Goal: Transaction & Acquisition: Purchase product/service

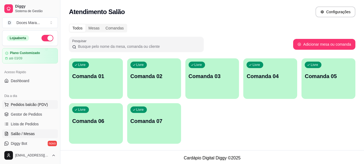
click at [32, 102] on span "Pedidos balcão (PDV)" at bounding box center [29, 104] width 37 height 5
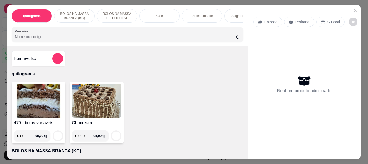
click at [156, 14] on p "Café" at bounding box center [159, 16] width 7 height 4
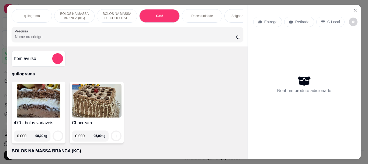
scroll to position [14, 0]
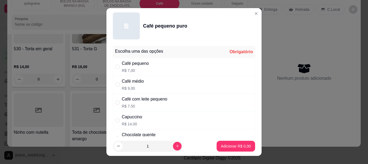
click at [128, 81] on div "Café médio" at bounding box center [133, 81] width 22 height 6
radio input "true"
click at [221, 144] on p "Adicionar R$ 9,00" at bounding box center [235, 145] width 29 height 5
type input "1"
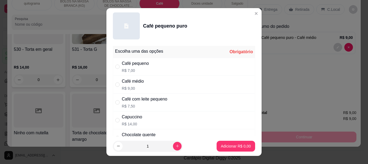
click at [126, 65] on div "Café pequeno" at bounding box center [135, 63] width 27 height 6
radio input "true"
click at [224, 143] on p "Adicionar R$ 7,00" at bounding box center [236, 145] width 30 height 5
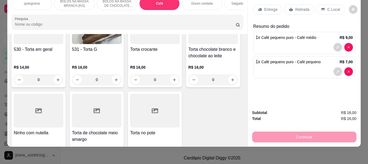
click at [103, 22] on input "Pesquisa" at bounding box center [125, 24] width 221 height 5
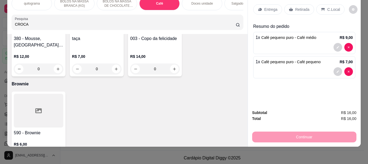
scroll to position [2078, 0]
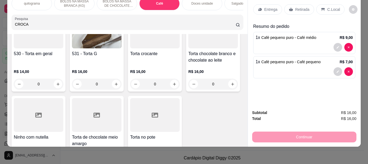
type input "CROCA"
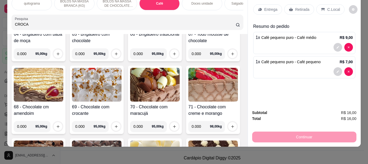
scroll to position [0, 0]
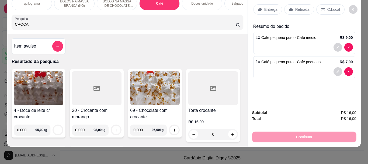
click at [38, 88] on img at bounding box center [39, 88] width 50 height 34
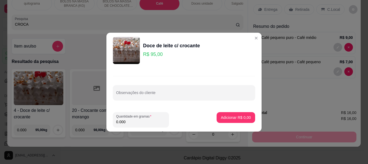
click at [135, 119] on input "0.000" at bounding box center [141, 121] width 50 height 5
type input "1.500"
click at [227, 116] on p "Adicionar R$ 142,50" at bounding box center [233, 117] width 33 height 5
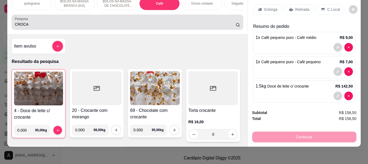
click at [72, 23] on input "CROCA" at bounding box center [125, 24] width 221 height 5
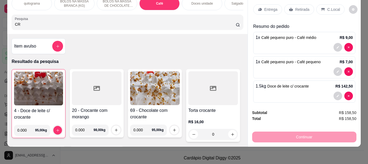
type input "C"
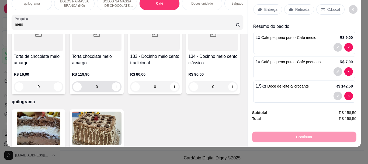
scroll to position [27, 0]
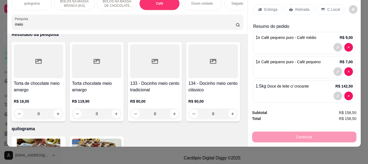
type input "meio"
click at [147, 71] on div at bounding box center [155, 61] width 50 height 34
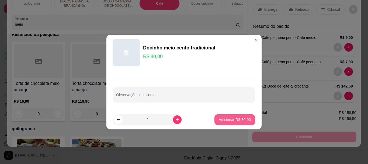
click at [222, 118] on p "Adicionar R$ 80,00" at bounding box center [235, 119] width 32 height 5
type input "1"
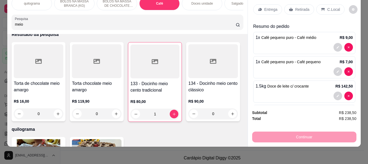
scroll to position [0, 0]
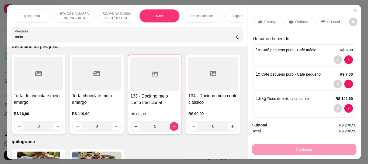
click at [304, 20] on p "Retirada" at bounding box center [303, 21] width 14 height 5
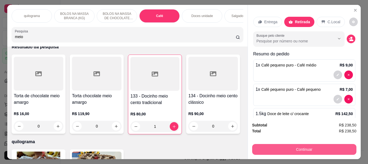
click at [323, 145] on button "Continuar" at bounding box center [304, 149] width 104 height 11
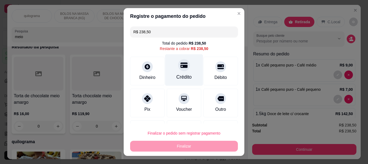
click at [177, 75] on div "Crédito" at bounding box center [184, 77] width 15 height 7
type input "R$ 0,00"
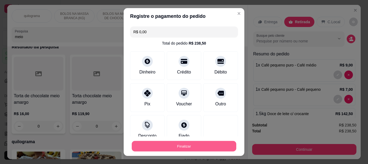
click at [204, 145] on button "Finalizar" at bounding box center [184, 146] width 105 height 11
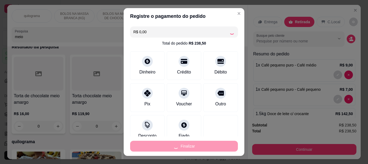
type input "0"
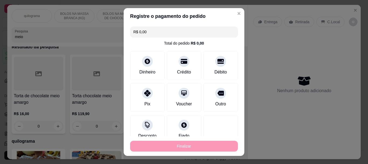
type input "-R$ 238,50"
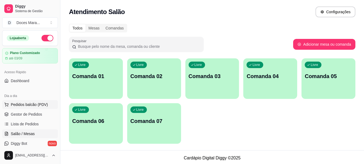
click at [30, 104] on span "Pedidos balcão (PDV)" at bounding box center [29, 104] width 37 height 5
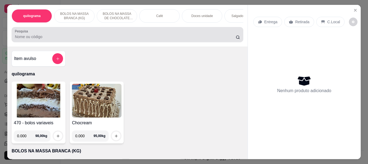
click at [62, 36] on input "Pesquisa" at bounding box center [125, 36] width 221 height 5
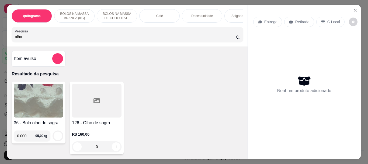
type input "olho"
click at [34, 93] on img at bounding box center [39, 101] width 50 height 34
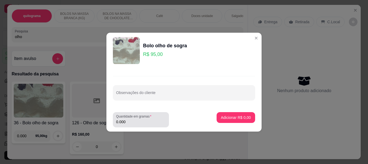
click at [152, 117] on label "Quantidade em gramas" at bounding box center [134, 116] width 37 height 5
click at [152, 119] on input "0.000" at bounding box center [141, 121] width 50 height 5
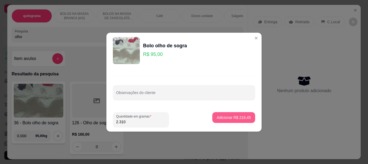
type input "2.310"
click at [227, 116] on p "Adicionar R$ 219,45" at bounding box center [234, 117] width 34 height 5
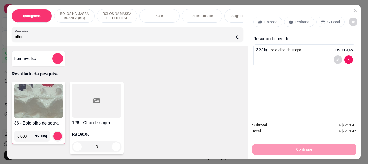
click at [298, 22] on p "Retirada" at bounding box center [303, 21] width 14 height 5
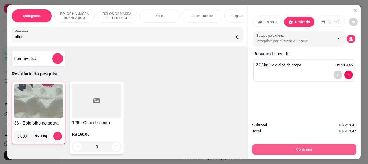
click at [310, 145] on button "Continuar" at bounding box center [304, 149] width 104 height 11
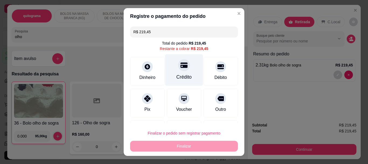
click at [170, 72] on div "Crédito" at bounding box center [184, 70] width 38 height 32
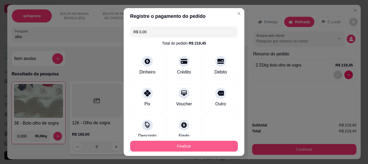
click at [198, 144] on button "Finalizar" at bounding box center [184, 146] width 108 height 11
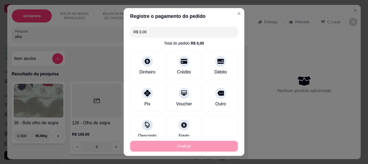
type input "-R$ 219,45"
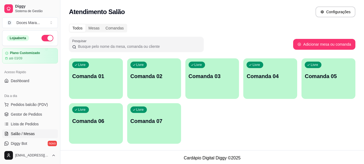
click at [105, 82] on div "Livre Comanda 01" at bounding box center [96, 75] width 54 height 34
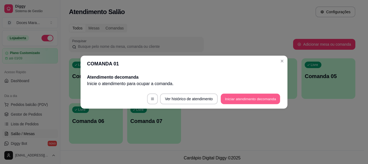
click at [234, 99] on button "Iniciar atendimento de comanda" at bounding box center [251, 98] width 60 height 11
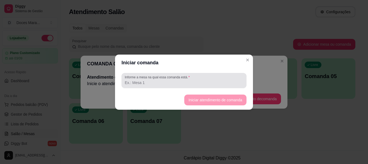
click at [183, 81] on input "Informe a mesa na qual essa comanda está." at bounding box center [184, 82] width 119 height 5
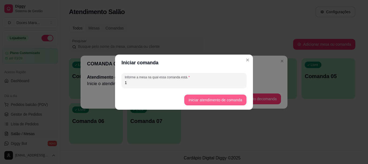
type input "1"
click at [206, 97] on button "Iniciar atendimento de comanda" at bounding box center [215, 99] width 60 height 11
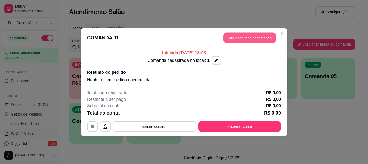
click at [244, 38] on button "Adicionar itens na comanda" at bounding box center [250, 37] width 53 height 11
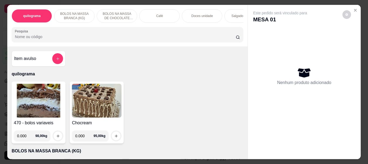
click at [152, 13] on div "Café" at bounding box center [159, 15] width 40 height 13
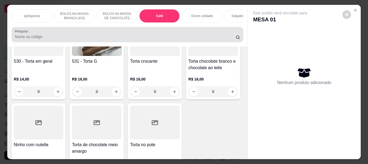
scroll to position [14, 0]
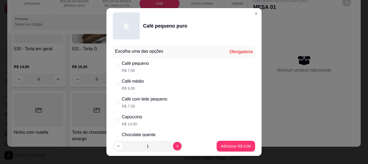
drag, startPoint x: 131, startPoint y: 64, endPoint x: 135, endPoint y: 83, distance: 18.7
click at [131, 64] on div "Café pequeno" at bounding box center [135, 63] width 27 height 6
radio input "true"
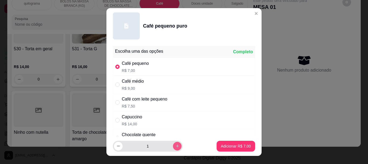
click at [173, 142] on button "increase-product-quantity" at bounding box center [177, 146] width 9 height 9
type input "2"
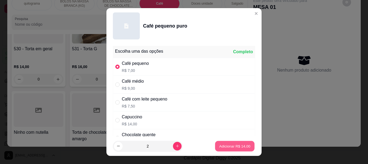
click at [221, 143] on button "Adicionar R$ 14,00" at bounding box center [235, 146] width 40 height 11
type input "2"
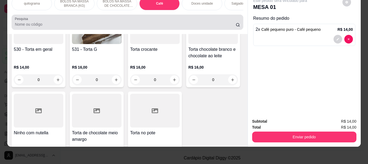
click at [145, 23] on input "Pesquisa" at bounding box center [125, 24] width 221 height 5
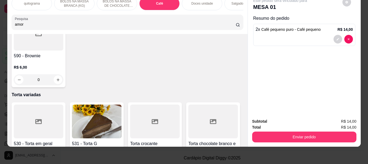
scroll to position [2005, 0]
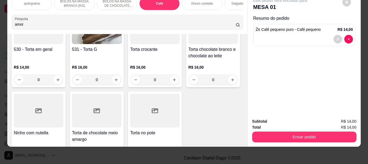
type input "amor"
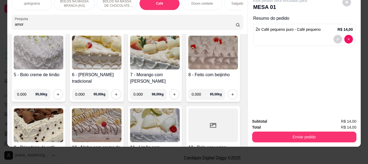
scroll to position [0, 0]
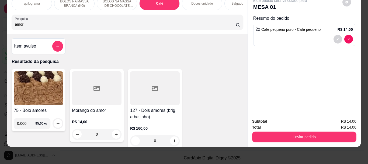
click at [94, 89] on icon at bounding box center [97, 88] width 6 height 6
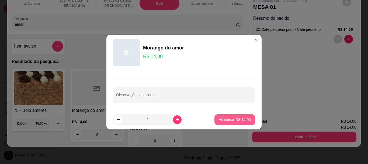
click at [231, 118] on p "Adicionar R$ 14,00" at bounding box center [235, 119] width 32 height 5
type input "1"
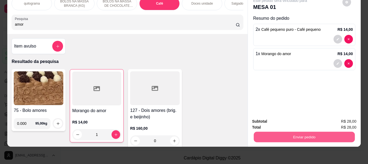
click at [283, 133] on button "Enviar pedido" at bounding box center [304, 136] width 101 height 11
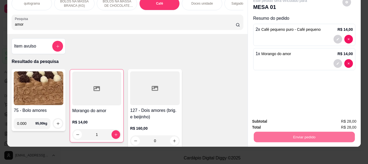
click at [273, 118] on button "Não registrar e enviar pedido" at bounding box center [287, 119] width 56 height 10
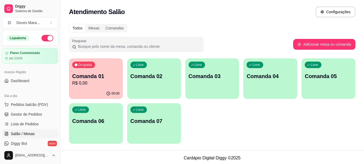
click at [104, 71] on div "Ocupada Comanda 01 R$ 0,00" at bounding box center [96, 73] width 54 height 30
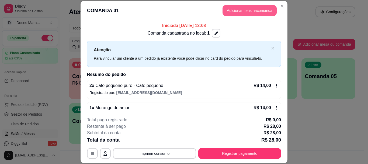
click at [252, 9] on button "Adicionar itens na comanda" at bounding box center [250, 10] width 54 height 11
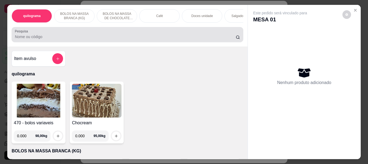
click at [104, 36] on input "Pesquisa" at bounding box center [125, 36] width 221 height 5
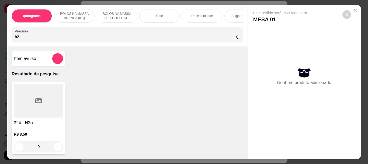
type input "h2"
click at [37, 91] on div at bounding box center [39, 101] width 50 height 34
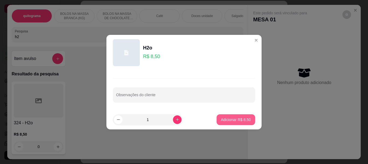
click at [235, 117] on p "Adicionar R$ 8,50" at bounding box center [236, 119] width 30 height 5
type input "1"
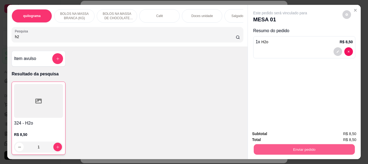
click at [289, 144] on button "Enviar pedido" at bounding box center [304, 149] width 101 height 11
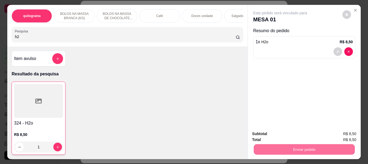
click at [298, 131] on button "Não registrar e enviar pedido" at bounding box center [287, 134] width 56 height 10
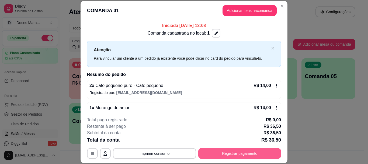
click at [243, 151] on button "Registrar pagamento" at bounding box center [240, 153] width 83 height 11
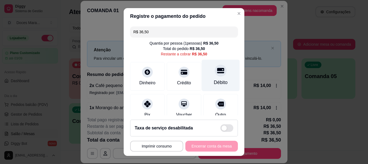
click at [215, 80] on div "Débito" at bounding box center [221, 82] width 14 height 7
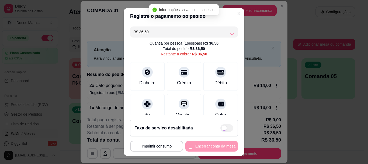
type input "R$ 0,00"
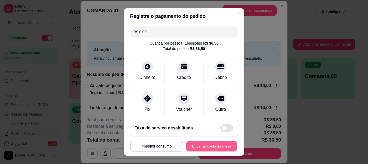
click at [217, 145] on button "Encerrar conta da mesa" at bounding box center [211, 146] width 51 height 11
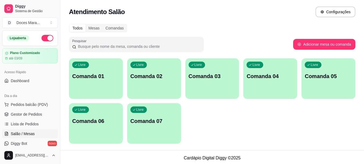
click at [218, 78] on p "Comanda 03" at bounding box center [212, 76] width 47 height 8
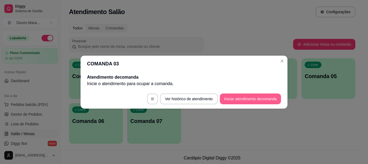
click at [240, 98] on button "Iniciar atendimento de comanda" at bounding box center [250, 98] width 61 height 11
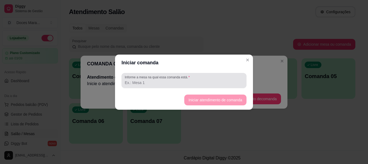
click at [201, 81] on input "Informe a mesa na qual essa comanda está." at bounding box center [184, 82] width 119 height 5
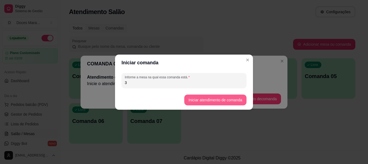
type input "3"
click at [206, 97] on button "Iniciar atendimento de comanda" at bounding box center [215, 99] width 60 height 11
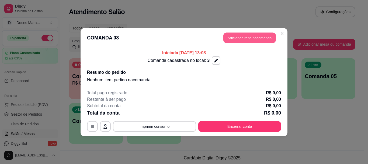
click at [242, 38] on button "Adicionar itens na comanda" at bounding box center [250, 37] width 53 height 11
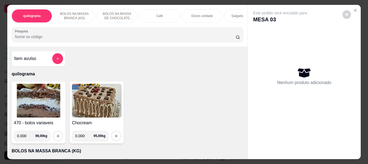
click at [162, 13] on div "Café" at bounding box center [159, 15] width 40 height 13
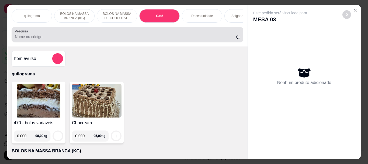
scroll to position [14, 0]
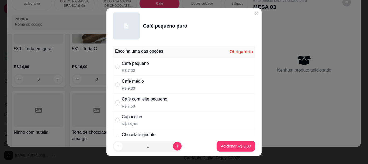
click at [129, 65] on div "Café pequeno" at bounding box center [135, 63] width 27 height 6
radio input "true"
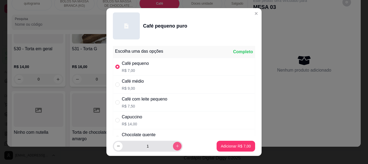
click at [173, 143] on button "increase-product-quantity" at bounding box center [177, 146] width 9 height 9
type input "2"
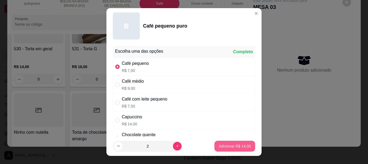
click at [229, 148] on p "Adicionar R$ 14,00" at bounding box center [235, 145] width 32 height 5
type input "2"
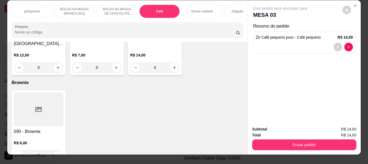
scroll to position [0, 0]
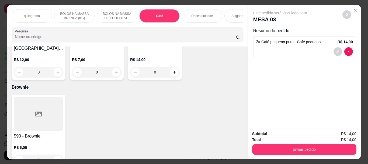
click at [197, 14] on p "Doces unidade" at bounding box center [203, 16] width 22 height 4
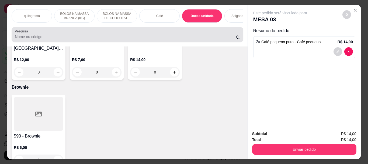
scroll to position [14, 0]
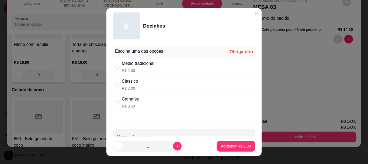
click at [130, 67] on div "Médio tradicional R$ 2,50" at bounding box center [138, 66] width 33 height 13
radio input "true"
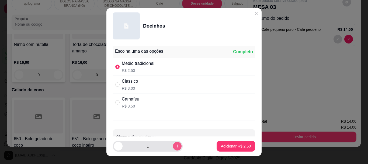
click at [173, 143] on button "increase-product-quantity" at bounding box center [177, 146] width 9 height 9
type input "2"
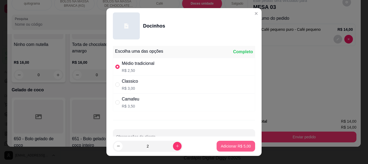
click at [229, 143] on button "Adicionar R$ 5,00" at bounding box center [236, 146] width 39 height 11
type input "2"
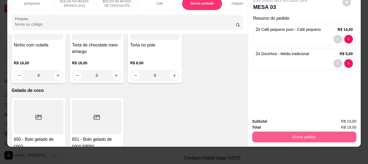
click at [289, 132] on button "Enviar pedido" at bounding box center [304, 136] width 104 height 11
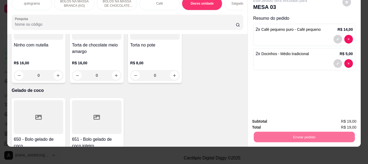
click at [287, 119] on button "Não registrar e enviar pedido" at bounding box center [287, 119] width 56 height 10
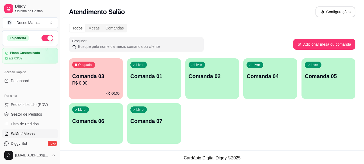
click at [211, 76] on p "Comanda 02" at bounding box center [212, 76] width 47 height 8
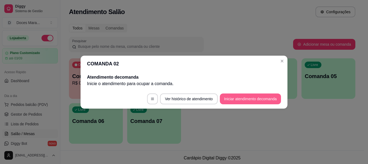
click at [245, 98] on button "Iniciar atendimento de comanda" at bounding box center [250, 98] width 61 height 11
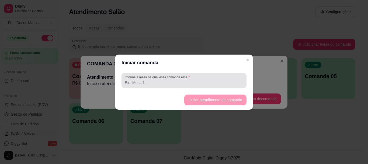
click at [219, 73] on div "Informe a mesa na qual essa comanda está." at bounding box center [184, 80] width 125 height 15
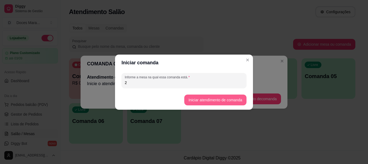
type input "2"
click at [229, 97] on button "Iniciar atendimento de comanda" at bounding box center [216, 99] width 62 height 11
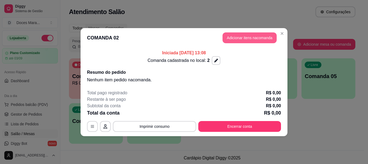
click at [242, 36] on button "Adicionar itens na comanda" at bounding box center [250, 37] width 54 height 11
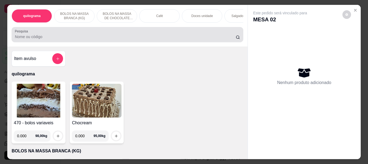
click at [188, 38] on input "Pesquisa" at bounding box center [125, 36] width 221 height 5
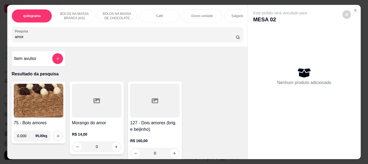
type input "amor"
click at [98, 107] on div at bounding box center [97, 101] width 50 height 34
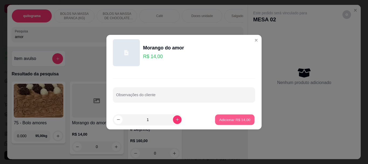
click at [224, 120] on p "Adicionar R$ 14,00" at bounding box center [235, 119] width 31 height 5
type input "1"
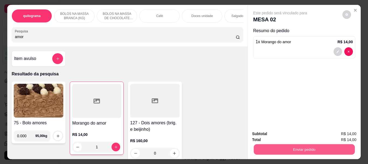
click at [289, 150] on button "Enviar pedido" at bounding box center [304, 149] width 101 height 11
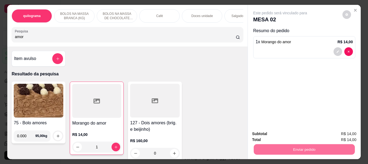
click at [285, 132] on button "Não registrar e enviar pedido" at bounding box center [287, 134] width 56 height 10
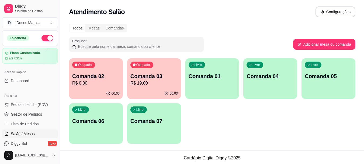
click at [103, 80] on p "R$ 0,00" at bounding box center [95, 83] width 47 height 6
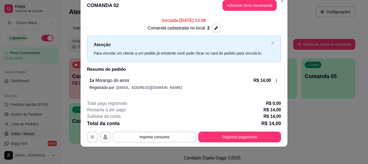
scroll to position [0, 0]
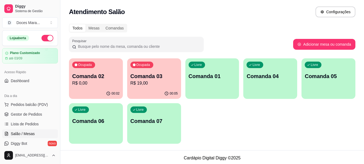
click at [159, 88] on div "00:05" at bounding box center [154, 93] width 54 height 11
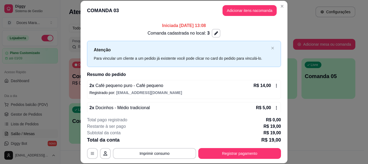
scroll to position [11, 0]
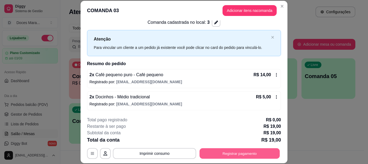
click at [229, 155] on button "Registrar pagamento" at bounding box center [240, 153] width 80 height 11
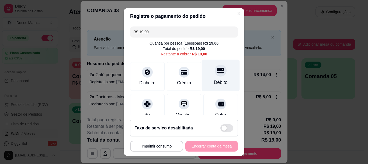
click at [207, 76] on div "Débito" at bounding box center [221, 76] width 38 height 32
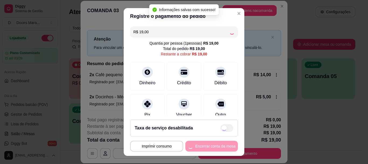
type input "R$ 0,00"
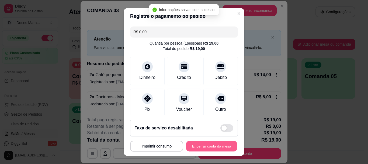
click at [205, 144] on button "Encerrar conta da mesa" at bounding box center [211, 146] width 51 height 11
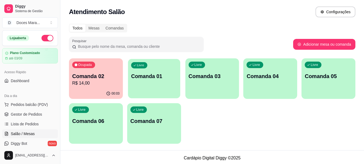
click at [167, 82] on div "Livre Comanda 01" at bounding box center [154, 75] width 52 height 33
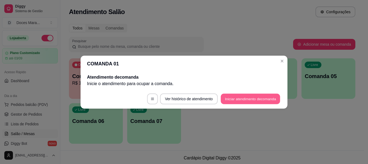
click at [239, 98] on button "Iniciar atendimento de comanda" at bounding box center [251, 98] width 60 height 11
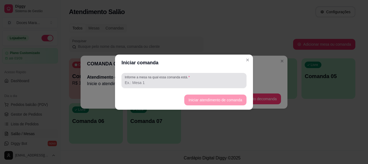
click at [169, 82] on input "Informe a mesa na qual essa comanda está." at bounding box center [184, 82] width 119 height 5
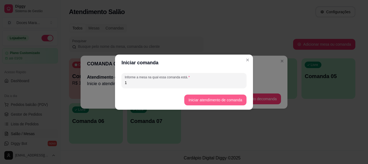
type input "1"
click at [203, 98] on button "Iniciar atendimento de comanda" at bounding box center [215, 99] width 60 height 11
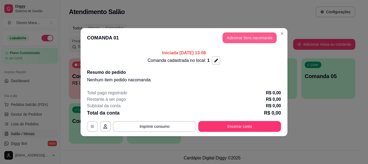
click at [240, 35] on button "Adicionar itens na comanda" at bounding box center [250, 37] width 54 height 11
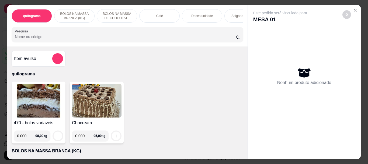
click at [163, 18] on div "Café" at bounding box center [159, 15] width 40 height 13
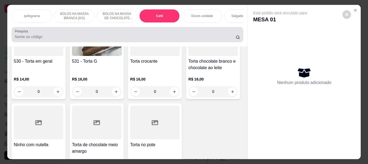
scroll to position [14, 0]
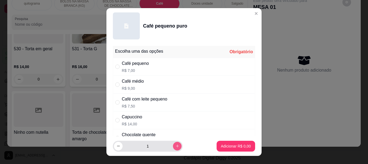
click at [176, 145] on icon "increase-product-quantity" at bounding box center [178, 146] width 4 height 4
type input "2"
drag, startPoint x: 124, startPoint y: 67, endPoint x: 138, endPoint y: 79, distance: 18.2
click at [125, 67] on div "Café pequeno R$ 7,00" at bounding box center [135, 66] width 27 height 13
radio input "true"
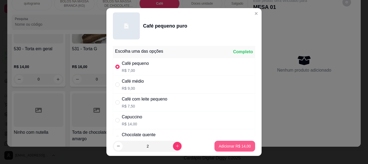
click at [219, 143] on p "Adicionar R$ 14,00" at bounding box center [235, 145] width 32 height 5
type input "2"
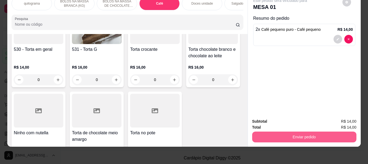
click at [281, 134] on button "Enviar pedido" at bounding box center [304, 136] width 104 height 11
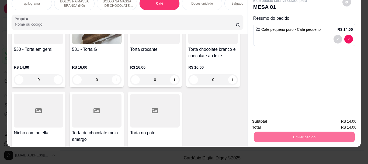
click at [287, 118] on button "Não registrar e enviar pedido" at bounding box center [287, 119] width 56 height 10
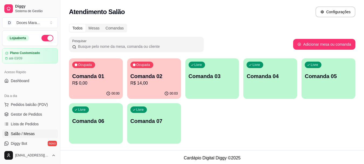
click at [146, 87] on div "Ocupada Comanda 02 R$ 14,00" at bounding box center [154, 73] width 54 height 30
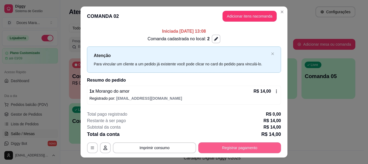
click at [227, 148] on button "Registrar pagamento" at bounding box center [240, 147] width 83 height 11
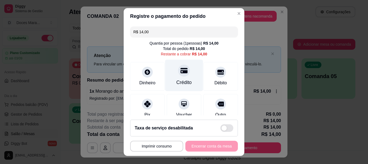
click at [184, 76] on div "Crédito" at bounding box center [184, 76] width 38 height 32
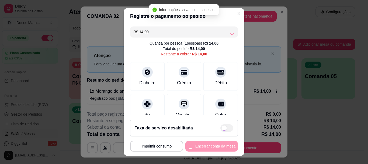
type input "R$ 0,00"
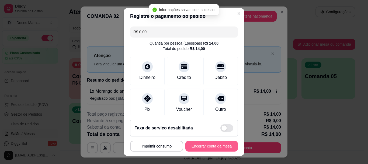
click at [215, 145] on button "Encerrar conta da mesa" at bounding box center [212, 146] width 53 height 11
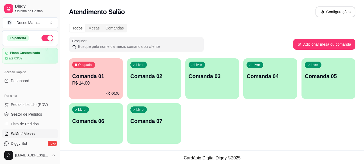
click at [162, 86] on div "Livre Comanda 02" at bounding box center [154, 75] width 54 height 34
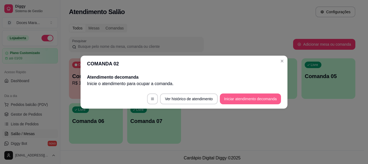
click at [230, 98] on button "Iniciar atendimento de comanda" at bounding box center [250, 98] width 61 height 11
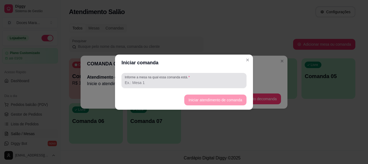
click at [217, 80] on input "Informe a mesa na qual essa comanda está." at bounding box center [184, 82] width 119 height 5
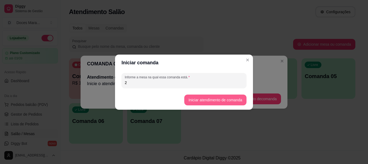
type input "2"
click at [219, 101] on button "Iniciar atendimento de comanda" at bounding box center [216, 99] width 62 height 11
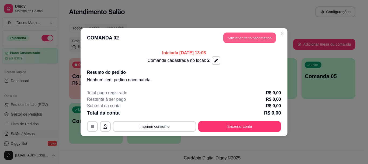
click at [231, 37] on button "Adicionar itens na comanda" at bounding box center [250, 37] width 53 height 11
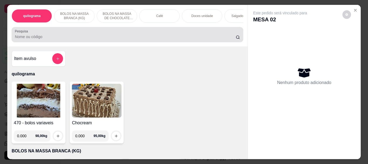
click at [77, 39] on input "Pesquisa" at bounding box center [125, 36] width 221 height 5
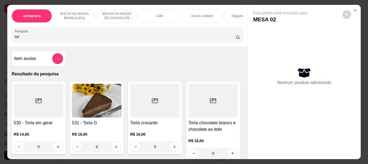
type input "tor"
click at [100, 101] on img at bounding box center [97, 101] width 50 height 34
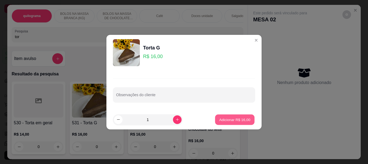
click at [228, 118] on p "Adicionar R$ 16,00" at bounding box center [235, 119] width 31 height 5
type input "1"
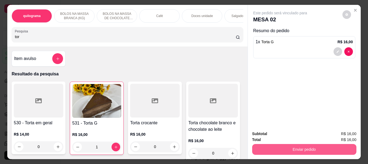
click at [292, 145] on button "Enviar pedido" at bounding box center [304, 149] width 104 height 11
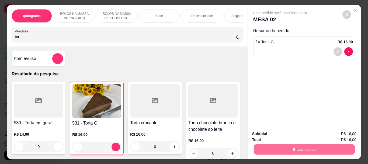
click at [303, 133] on button "Não registrar e enviar pedido" at bounding box center [287, 134] width 56 height 10
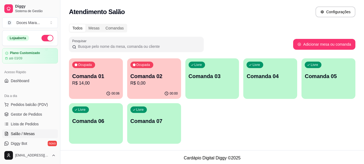
click at [152, 91] on div "00:00" at bounding box center [154, 93] width 54 height 11
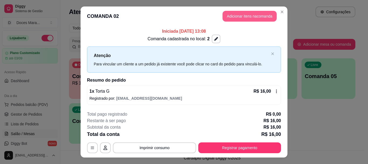
click at [253, 13] on button "Adicionar itens na comanda" at bounding box center [250, 16] width 54 height 11
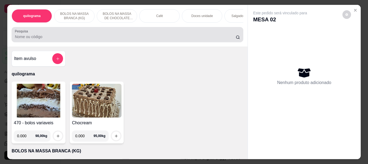
click at [106, 39] on input "Pesquisa" at bounding box center [125, 36] width 221 height 5
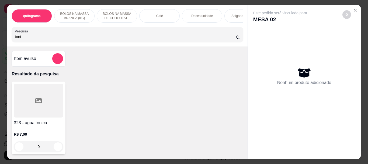
type input "toni"
click at [31, 102] on div at bounding box center [39, 101] width 50 height 34
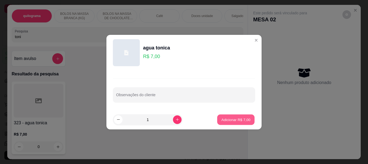
click at [227, 117] on button "Adicionar R$ 7,00" at bounding box center [235, 119] width 37 height 11
type input "1"
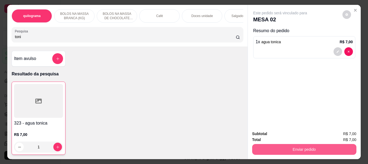
click at [305, 145] on button "Enviar pedido" at bounding box center [304, 149] width 104 height 11
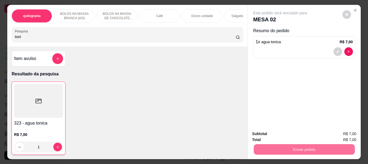
click at [299, 134] on button "Não registrar e enviar pedido" at bounding box center [287, 134] width 56 height 10
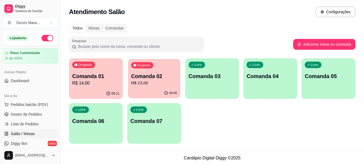
click at [153, 86] on p "R$ 23,00" at bounding box center [154, 83] width 46 height 6
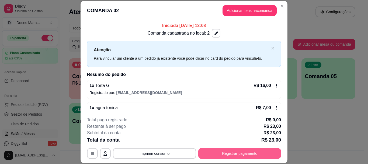
click at [223, 155] on button "Registrar pagamento" at bounding box center [240, 153] width 83 height 11
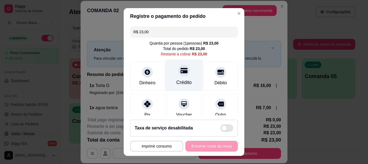
click at [181, 72] on icon at bounding box center [184, 70] width 7 height 5
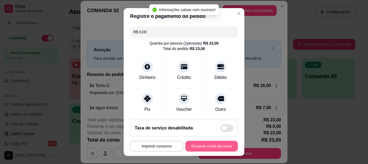
type input "R$ 0,00"
click at [213, 144] on button "Encerrar conta da mesa" at bounding box center [212, 146] width 53 height 11
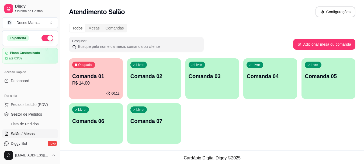
click at [95, 84] on p "R$ 14,00" at bounding box center [95, 83] width 47 height 6
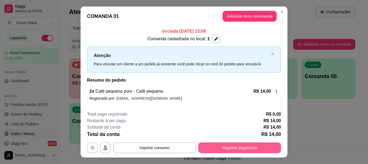
click at [226, 145] on button "Registrar pagamento" at bounding box center [240, 147] width 83 height 11
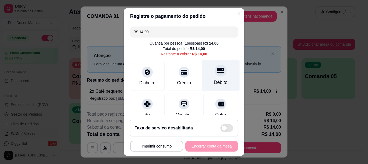
click at [214, 80] on div "Débito" at bounding box center [221, 82] width 14 height 7
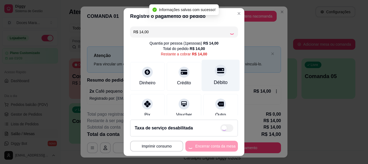
type input "R$ 0,00"
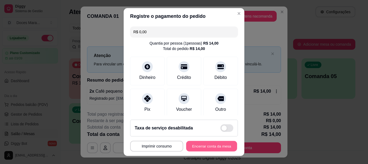
click at [199, 145] on button "Encerrar conta da mesa" at bounding box center [211, 146] width 51 height 11
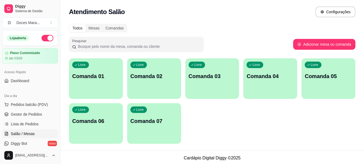
click at [170, 80] on div "Livre Comanda 02" at bounding box center [154, 75] width 54 height 34
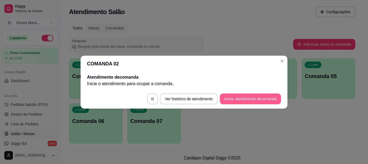
click at [236, 102] on button "Iniciar atendimento de comanda" at bounding box center [250, 98] width 61 height 11
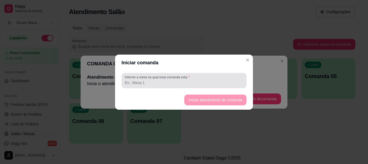
click at [207, 79] on div at bounding box center [184, 80] width 119 height 11
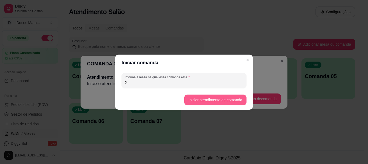
type input "2"
click at [216, 101] on button "Iniciar atendimento de comanda" at bounding box center [216, 99] width 62 height 11
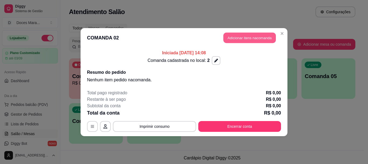
click at [244, 37] on button "Adicionar itens na comanda" at bounding box center [250, 37] width 53 height 11
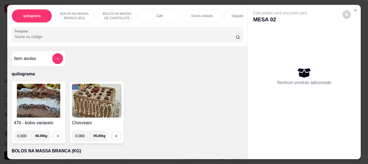
click at [235, 14] on p "Salgados variados" at bounding box center [245, 16] width 27 height 4
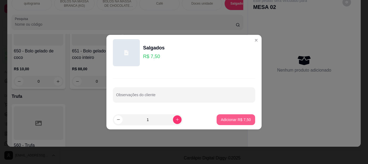
click at [225, 117] on p "Adicionar R$ 7,50" at bounding box center [236, 119] width 30 height 5
type input "1"
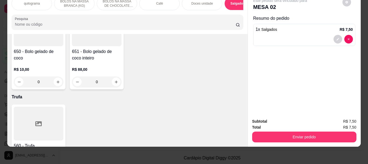
click at [157, 1] on p "Café" at bounding box center [159, 3] width 7 height 4
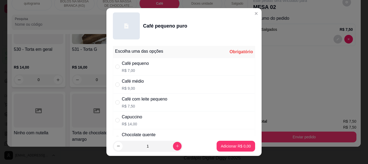
click at [129, 84] on div "Café médio" at bounding box center [133, 81] width 22 height 6
radio input "true"
click at [221, 145] on p "Adicionar R$ 9,00" at bounding box center [235, 145] width 29 height 5
type input "1"
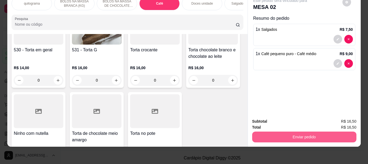
click at [276, 132] on button "Enviar pedido" at bounding box center [304, 136] width 104 height 11
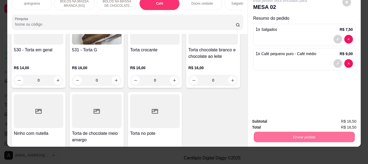
click at [278, 119] on button "Não registrar e enviar pedido" at bounding box center [287, 119] width 54 height 10
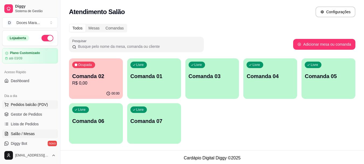
click at [25, 104] on span "Pedidos balcão (PDV)" at bounding box center [29, 104] width 37 height 5
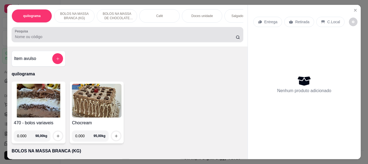
click at [100, 33] on div at bounding box center [127, 34] width 225 height 11
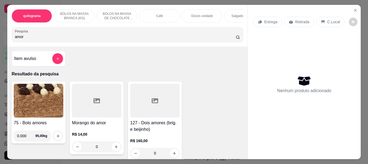
type input "amor"
click at [86, 117] on div at bounding box center [97, 101] width 50 height 34
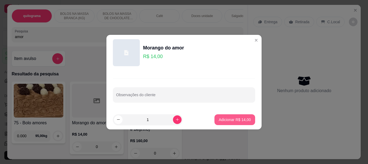
click at [223, 121] on p "Adicionar R$ 14,00" at bounding box center [235, 119] width 32 height 5
type input "1"
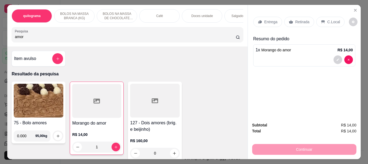
click at [305, 19] on p "Retirada" at bounding box center [303, 21] width 14 height 5
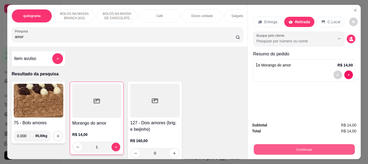
click at [301, 145] on button "Continuar" at bounding box center [304, 149] width 101 height 11
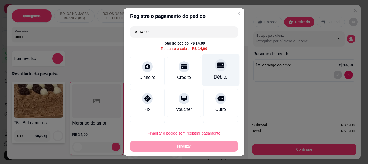
click at [215, 70] on div at bounding box center [221, 65] width 12 height 12
type input "R$ 0,00"
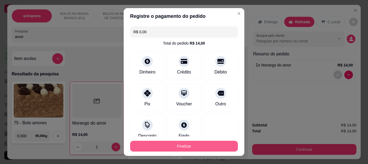
click at [190, 144] on button "Finalizar" at bounding box center [184, 146] width 108 height 11
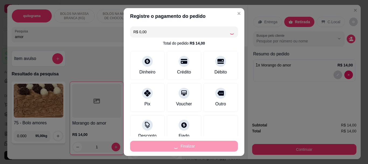
type input "0"
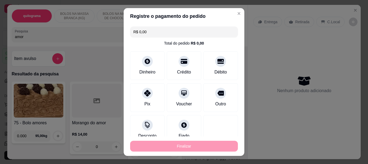
type input "-R$ 14,00"
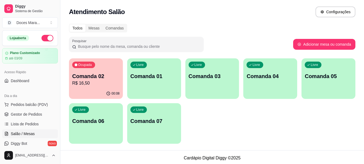
click at [97, 75] on p "Comanda 02" at bounding box center [95, 76] width 47 height 8
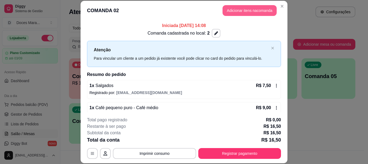
click at [244, 7] on button "Adicionar itens na comanda" at bounding box center [250, 10] width 54 height 11
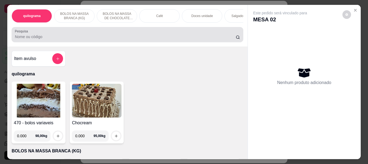
click at [101, 35] on div at bounding box center [127, 34] width 225 height 11
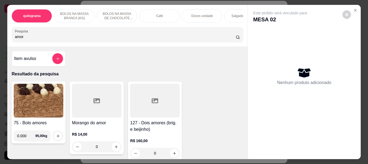
type input "amor"
click at [93, 96] on div at bounding box center [97, 101] width 50 height 34
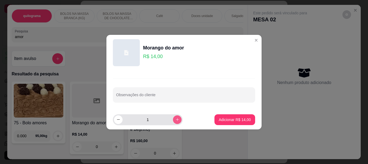
click at [173, 122] on button "increase-product-quantity" at bounding box center [177, 119] width 9 height 9
type input "2"
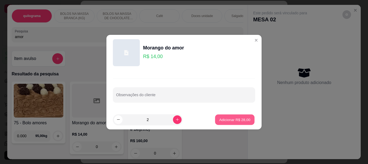
click at [227, 120] on p "Adicionar R$ 28,00" at bounding box center [235, 119] width 31 height 5
type input "2"
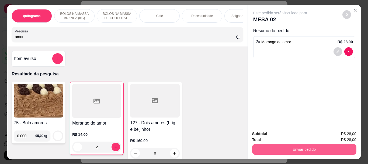
click at [313, 145] on button "Enviar pedido" at bounding box center [304, 149] width 104 height 11
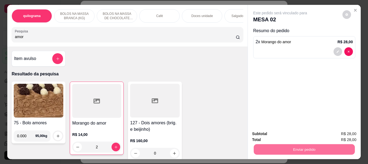
click at [299, 135] on button "Não registrar e enviar pedido" at bounding box center [287, 134] width 54 height 10
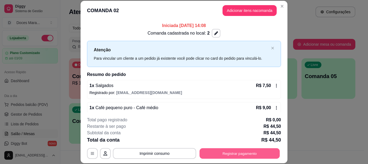
click at [228, 152] on button "Registrar pagamento" at bounding box center [240, 153] width 80 height 11
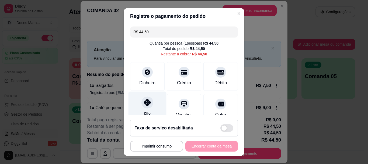
click at [146, 106] on div at bounding box center [148, 103] width 12 height 12
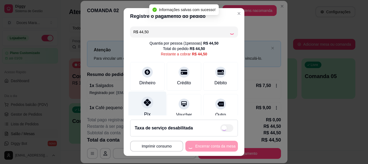
type input "R$ 0,00"
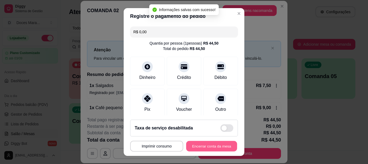
click at [213, 145] on button "Encerrar conta da mesa" at bounding box center [211, 146] width 51 height 11
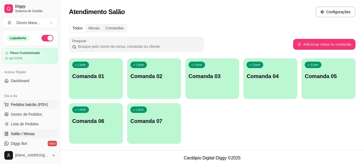
click at [33, 105] on span "Pedidos balcão (PDV)" at bounding box center [29, 104] width 37 height 5
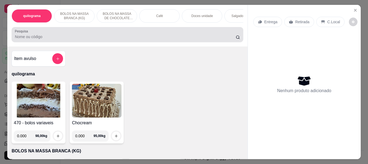
click at [58, 37] on input "Pesquisa" at bounding box center [125, 36] width 221 height 5
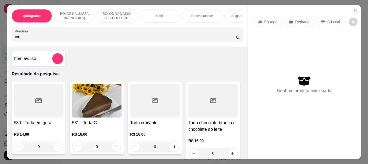
type input "tort"
click at [97, 110] on img at bounding box center [97, 101] width 50 height 34
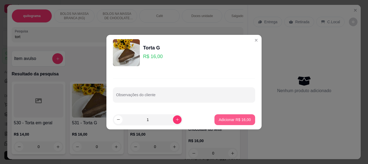
click at [231, 119] on p "Adicionar R$ 16,00" at bounding box center [235, 119] width 32 height 5
type input "1"
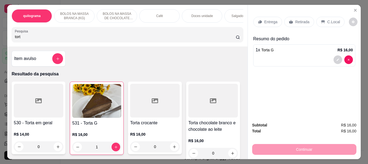
click at [195, 95] on div "530 - Torta em geral R$ 14,00 0 531 - Torta G R$ 16,00 1 Torta crocante R$ 16,0…" at bounding box center [128, 162] width 232 height 162
click at [305, 20] on p "Retirada" at bounding box center [303, 21] width 14 height 5
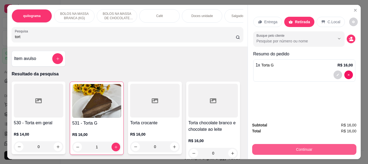
click at [332, 145] on button "Continuar" at bounding box center [304, 149] width 104 height 11
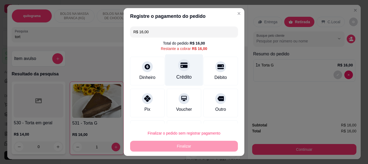
click at [182, 74] on div "Crédito" at bounding box center [184, 77] width 15 height 7
type input "R$ 0,00"
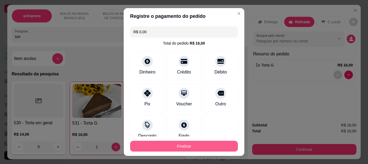
click at [193, 146] on button "Finalizar" at bounding box center [184, 146] width 108 height 11
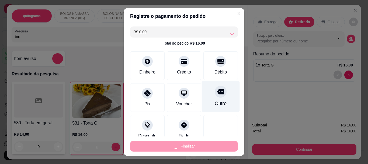
type input "0"
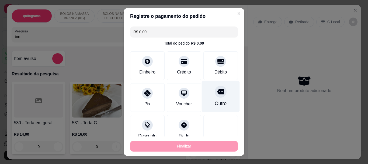
type input "-R$ 16,00"
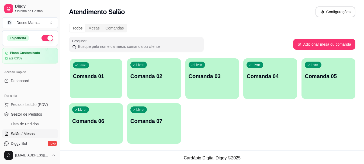
click at [93, 75] on p "Comanda 01" at bounding box center [96, 76] width 46 height 7
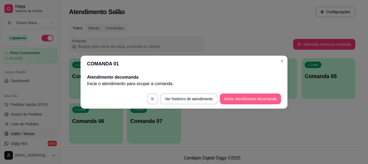
click at [236, 101] on button "Iniciar atendimento de comanda" at bounding box center [250, 98] width 61 height 11
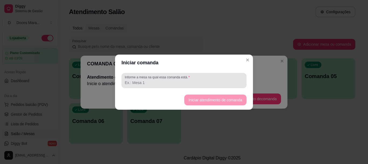
click at [198, 80] on div at bounding box center [184, 80] width 119 height 11
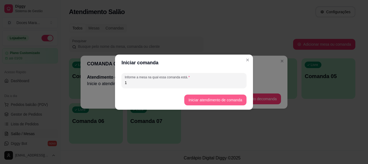
type input "1"
click at [206, 100] on button "Iniciar atendimento de comanda" at bounding box center [216, 99] width 62 height 11
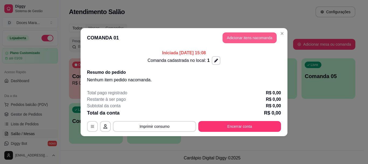
click at [254, 39] on button "Adicionar itens na comanda" at bounding box center [250, 37] width 54 height 11
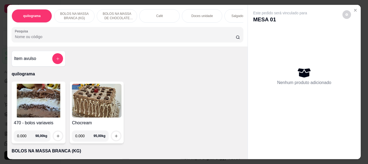
click at [153, 16] on div "Café" at bounding box center [159, 15] width 40 height 13
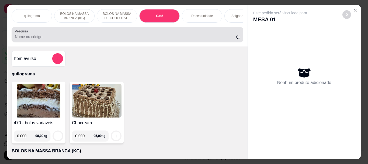
scroll to position [14, 0]
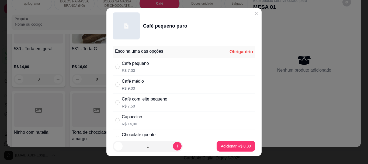
click at [128, 67] on div "Café pequeno" at bounding box center [135, 63] width 27 height 6
radio input "true"
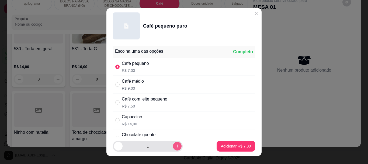
click at [176, 147] on icon "increase-product-quantity" at bounding box center [177, 145] width 3 height 3
type input "2"
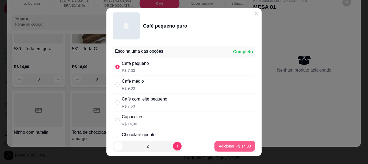
click at [228, 142] on button "Adicionar R$ 14,00" at bounding box center [235, 146] width 41 height 11
type input "2"
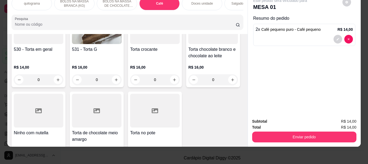
click at [197, 1] on p "Doces unidade" at bounding box center [203, 3] width 22 height 4
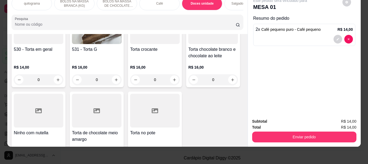
scroll to position [1999, 0]
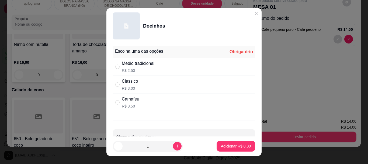
click at [123, 69] on p "R$ 2,50" at bounding box center [138, 70] width 33 height 5
radio input "true"
click at [225, 146] on p "Adicionar R$ 2,50" at bounding box center [236, 145] width 30 height 5
type input "1"
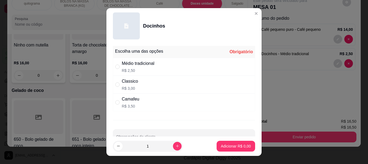
click at [119, 86] on div "" at bounding box center [118, 84] width 6 height 6
radio input "true"
click at [222, 145] on p "Adicionar R$ 3,00" at bounding box center [235, 145] width 29 height 5
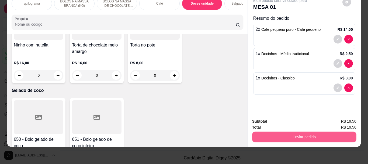
click at [302, 131] on button "Enviar pedido" at bounding box center [304, 136] width 104 height 11
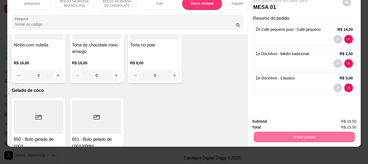
click at [296, 117] on button "Não registrar e enviar pedido" at bounding box center [287, 119] width 56 height 10
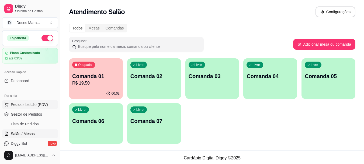
click at [33, 102] on span "Pedidos balcão (PDV)" at bounding box center [29, 104] width 37 height 5
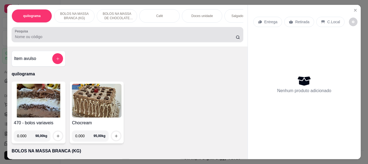
click at [108, 38] on input "Pesquisa" at bounding box center [125, 36] width 221 height 5
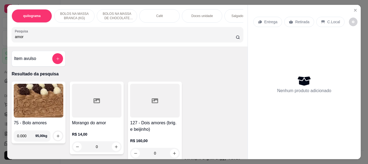
type input "amor"
click at [97, 108] on div at bounding box center [97, 101] width 50 height 34
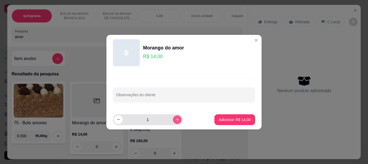
click at [176, 120] on icon "increase-product-quantity" at bounding box center [178, 119] width 4 height 4
type input "3"
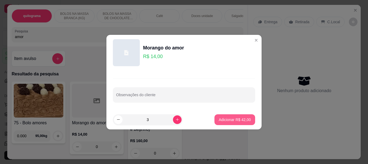
click at [230, 121] on p "Adicionar R$ 42,00" at bounding box center [235, 119] width 32 height 5
type input "3"
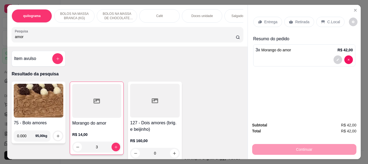
drag, startPoint x: 301, startPoint y: 20, endPoint x: 294, endPoint y: 63, distance: 43.8
click at [301, 21] on p "Retirada" at bounding box center [303, 21] width 14 height 5
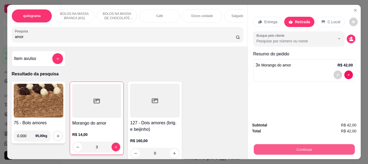
click at [293, 148] on button "Continuar" at bounding box center [304, 149] width 101 height 11
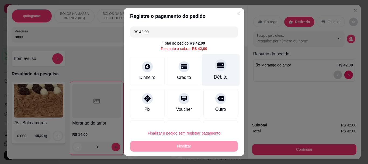
click at [214, 74] on div "Débito" at bounding box center [221, 77] width 14 height 7
type input "R$ 0,00"
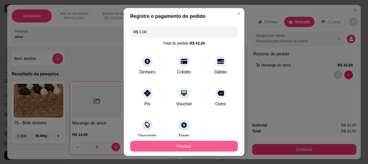
click at [203, 142] on button "Finalizar" at bounding box center [184, 146] width 108 height 11
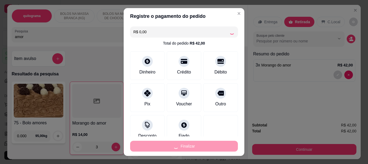
type input "0"
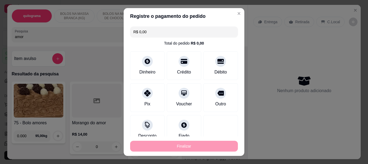
type input "-R$ 42,00"
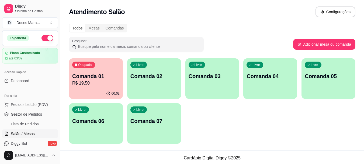
click at [101, 81] on p "R$ 19,50" at bounding box center [95, 83] width 47 height 6
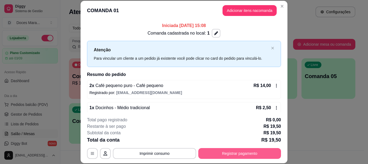
click at [242, 154] on button "Registrar pagamento" at bounding box center [240, 153] width 83 height 11
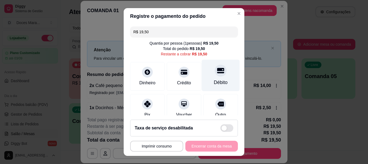
click at [215, 75] on div at bounding box center [221, 71] width 12 height 12
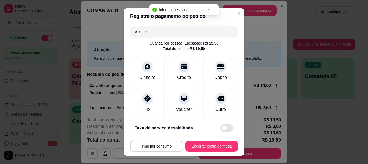
type input "R$ 0,00"
click at [224, 145] on button "Encerrar conta da mesa" at bounding box center [212, 146] width 53 height 11
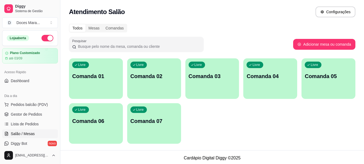
click at [148, 76] on p "Comanda 02" at bounding box center [154, 76] width 47 height 8
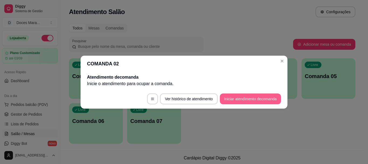
click at [235, 98] on button "Iniciar atendimento de comanda" at bounding box center [250, 98] width 61 height 11
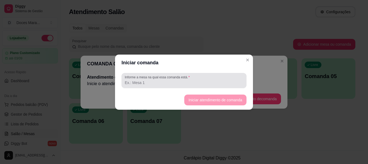
click at [162, 77] on label "Informe a mesa na qual essa comanda está." at bounding box center [158, 77] width 67 height 5
click at [162, 80] on input "Informe a mesa na qual essa comanda está." at bounding box center [184, 82] width 119 height 5
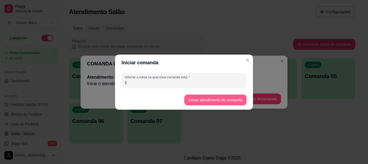
type input "2"
click at [205, 96] on button "Iniciar atendimento de comanda" at bounding box center [215, 99] width 60 height 11
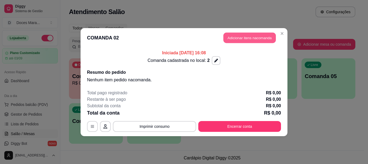
click at [244, 40] on button "Adicionar itens na comanda" at bounding box center [250, 37] width 53 height 11
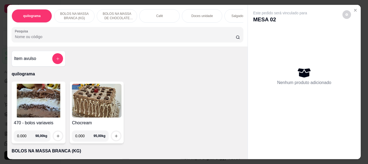
click at [158, 14] on p "Café" at bounding box center [159, 16] width 7 height 4
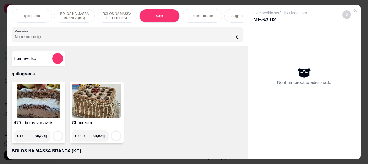
scroll to position [14, 0]
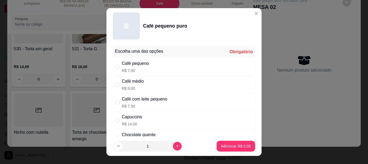
click at [127, 67] on div "Café pequeno" at bounding box center [135, 63] width 27 height 6
radio input "true"
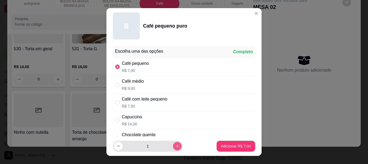
click at [174, 146] on button "increase-product-quantity" at bounding box center [177, 146] width 9 height 9
type input "2"
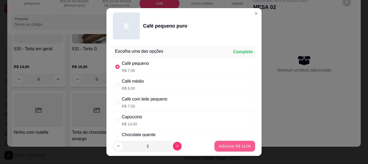
click at [219, 145] on p "Adicionar R$ 14,00" at bounding box center [235, 145] width 32 height 5
type input "2"
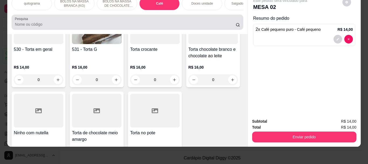
click at [85, 23] on input "Pesquisa" at bounding box center [125, 24] width 221 height 5
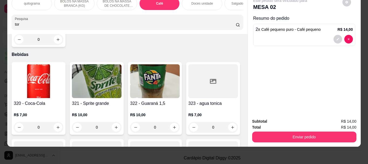
scroll to position [2165, 0]
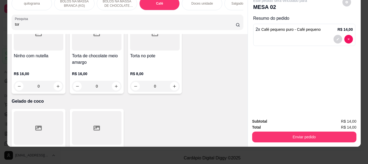
type input "tor"
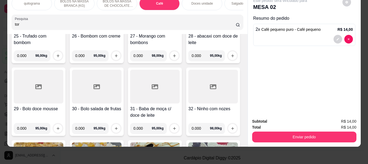
scroll to position [0, 0]
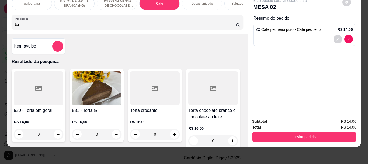
click at [97, 91] on img at bounding box center [97, 88] width 50 height 34
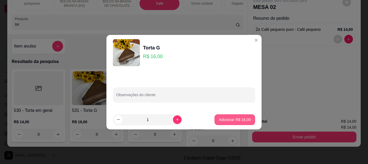
click at [228, 120] on p "Adicionar R$ 16,00" at bounding box center [235, 119] width 32 height 5
type input "1"
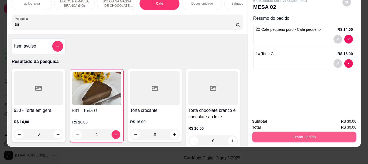
click at [296, 132] on button "Enviar pedido" at bounding box center [304, 136] width 104 height 11
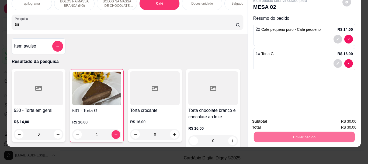
click at [296, 117] on button "Não registrar e enviar pedido" at bounding box center [287, 119] width 54 height 10
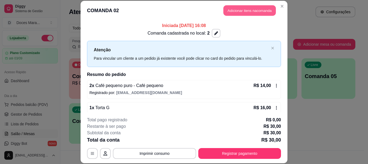
click at [246, 8] on button "Adicionar itens na comanda" at bounding box center [250, 10] width 53 height 11
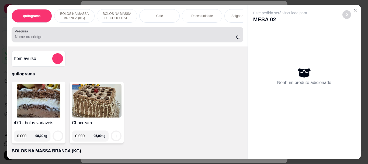
click at [125, 30] on div "Pesquisa" at bounding box center [128, 34] width 232 height 15
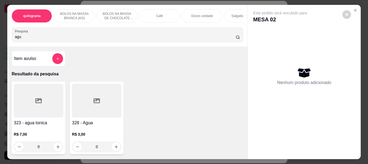
type input "agu"
click at [93, 107] on div at bounding box center [97, 101] width 50 height 34
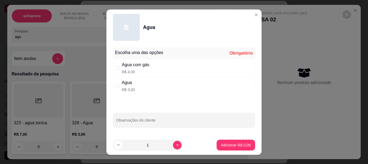
click at [129, 82] on div "Agua" at bounding box center [128, 82] width 13 height 6
radio input "true"
click at [233, 143] on p "Adicionar R$ 3,00" at bounding box center [236, 144] width 30 height 5
type input "1"
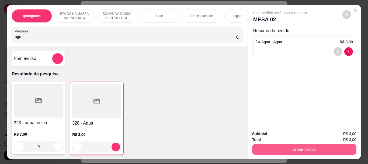
click at [276, 147] on button "Enviar pedido" at bounding box center [304, 149] width 104 height 11
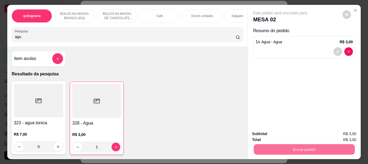
click at [282, 132] on button "Não registrar e enviar pedido" at bounding box center [287, 134] width 56 height 10
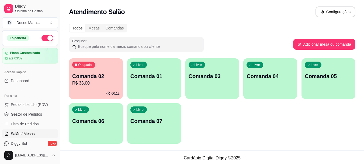
click at [99, 87] on div "Ocupada Comanda 02 R$ 33,00" at bounding box center [96, 73] width 54 height 30
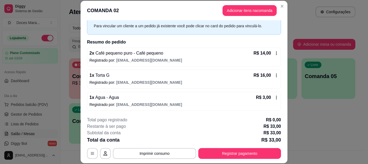
scroll to position [33, 0]
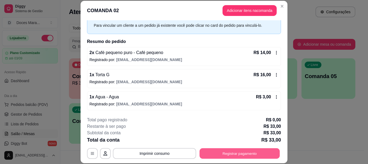
click at [236, 152] on button "Registrar pagamento" at bounding box center [240, 153] width 80 height 11
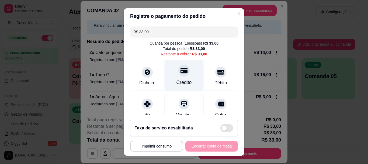
click at [180, 75] on div at bounding box center [184, 71] width 12 height 12
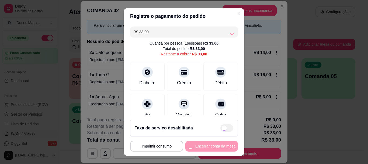
type input "R$ 0,00"
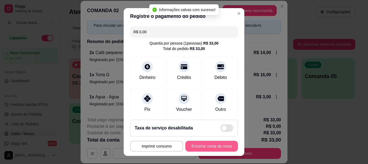
click at [218, 146] on button "Encerrar conta da mesa" at bounding box center [212, 146] width 53 height 11
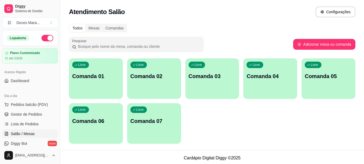
click at [95, 84] on div "Livre Comanda 01" at bounding box center [96, 75] width 54 height 34
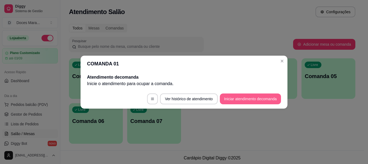
click at [233, 100] on button "Iniciar atendimento de comanda" at bounding box center [250, 98] width 61 height 11
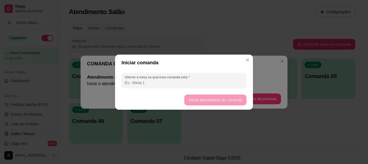
click at [221, 80] on input "Informe a mesa na qual essa comanda está." at bounding box center [184, 82] width 119 height 5
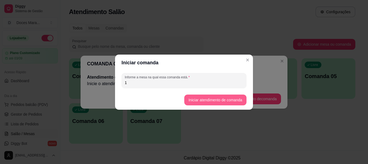
type input "1"
click at [227, 100] on button "Iniciar atendimento de comanda" at bounding box center [215, 99] width 60 height 11
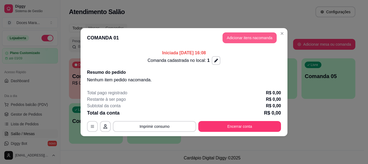
click at [255, 39] on button "Adicionar itens na comanda" at bounding box center [250, 37] width 54 height 11
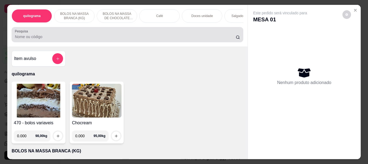
click at [132, 39] on input "Pesquisa" at bounding box center [125, 36] width 221 height 5
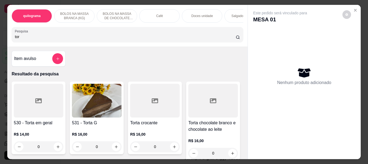
type input "tor"
click at [97, 104] on img at bounding box center [97, 101] width 50 height 34
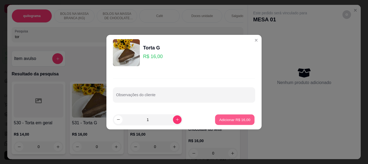
click at [225, 118] on p "Adicionar R$ 16,00" at bounding box center [235, 119] width 31 height 5
type input "1"
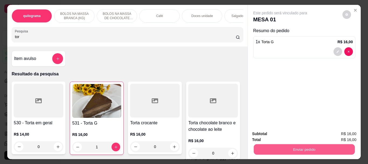
click at [319, 147] on button "Enviar pedido" at bounding box center [304, 149] width 101 height 11
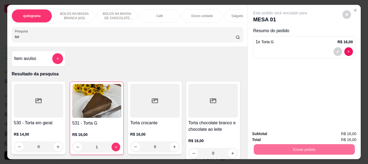
click at [303, 134] on button "Não registrar e enviar pedido" at bounding box center [287, 134] width 54 height 10
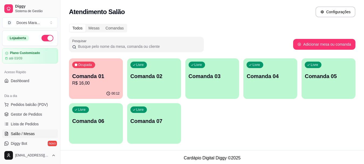
click at [94, 87] on div "Ocupada Comanda 01 R$ 16,00" at bounding box center [96, 73] width 54 height 30
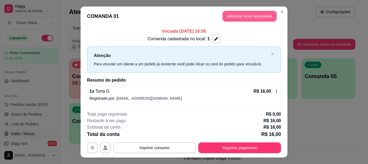
click at [239, 13] on button "Adicionar itens na comanda" at bounding box center [250, 16] width 54 height 11
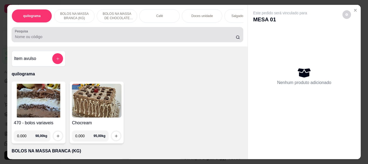
click at [135, 38] on input "Pesquisa" at bounding box center [125, 36] width 221 height 5
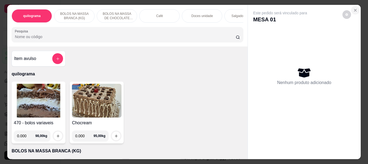
click at [354, 8] on icon "Close" at bounding box center [356, 10] width 4 height 4
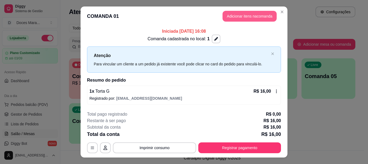
click at [259, 14] on button "Adicionar itens na comanda" at bounding box center [250, 16] width 54 height 11
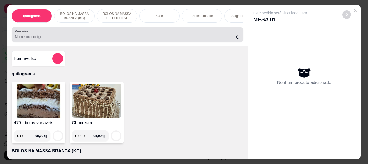
click at [86, 39] on input "Pesquisa" at bounding box center [125, 36] width 221 height 5
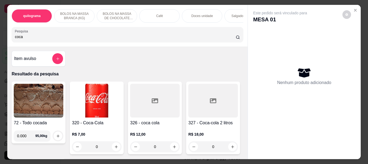
type input "coca"
click at [93, 104] on img at bounding box center [97, 101] width 50 height 34
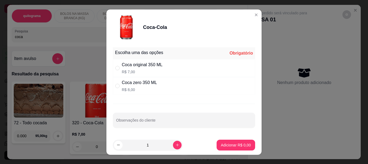
click at [132, 83] on div "Coca zero 350 ML" at bounding box center [139, 82] width 35 height 6
radio input "true"
click at [220, 141] on button "Adicionar R$ 8,00" at bounding box center [235, 144] width 37 height 11
type input "1"
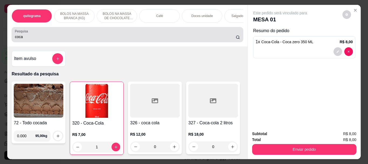
click at [93, 39] on input "coca" at bounding box center [125, 36] width 221 height 5
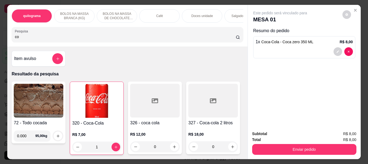
type input "c"
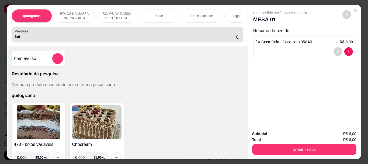
click at [77, 39] on input "fati" at bounding box center [125, 36] width 221 height 5
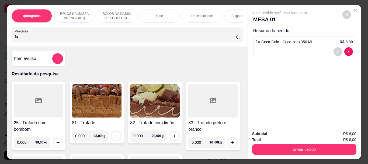
type input "f"
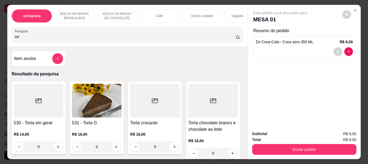
type input "tor"
click at [102, 104] on img at bounding box center [97, 101] width 50 height 34
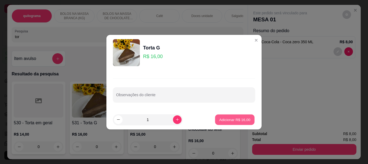
click at [234, 119] on p "Adicionar R$ 16,00" at bounding box center [235, 119] width 31 height 5
type input "1"
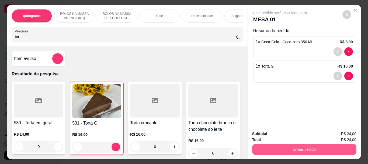
click at [303, 148] on button "Enviar pedido" at bounding box center [304, 149] width 104 height 11
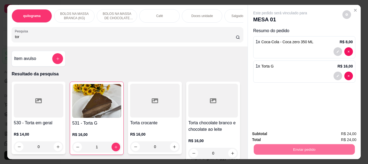
click at [299, 136] on button "Não registrar e enviar pedido" at bounding box center [287, 134] width 56 height 10
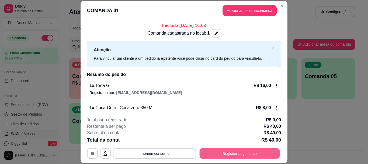
click at [239, 151] on button "Registrar pagamento" at bounding box center [240, 153] width 80 height 11
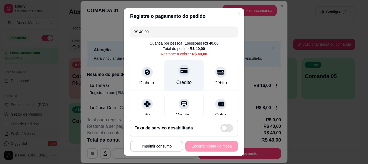
click at [174, 78] on div "Crédito" at bounding box center [184, 76] width 38 height 32
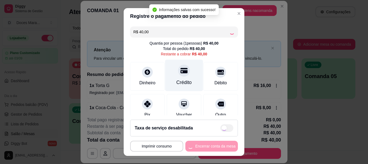
type input "R$ 0,00"
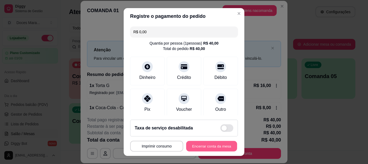
click at [208, 145] on button "Encerrar conta da mesa" at bounding box center [211, 146] width 51 height 11
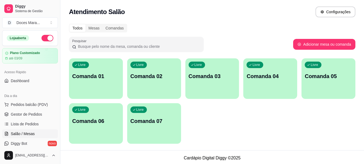
click at [156, 70] on div "Livre Comanda 02" at bounding box center [154, 75] width 54 height 34
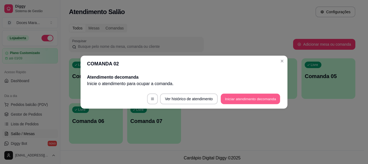
click at [237, 97] on button "Iniciar atendimento de comanda" at bounding box center [251, 98] width 60 height 11
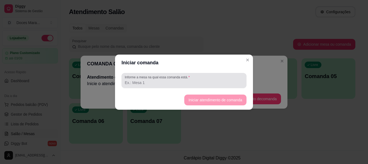
click at [164, 74] on div "Informe a mesa na qual essa comanda está." at bounding box center [184, 80] width 125 height 15
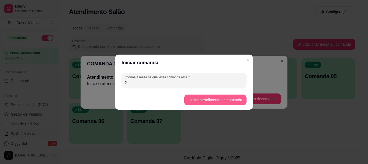
type input "2"
click at [190, 98] on button "Iniciar atendimento de comanda" at bounding box center [216, 99] width 62 height 11
click at [209, 97] on button "Iniciar atendimento de comanda" at bounding box center [216, 99] width 62 height 11
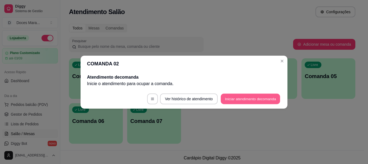
click at [233, 97] on button "Iniciar atendimento de comanda" at bounding box center [251, 98] width 60 height 11
click at [235, 97] on button "Iniciar atendimento de comanda" at bounding box center [251, 98] width 60 height 11
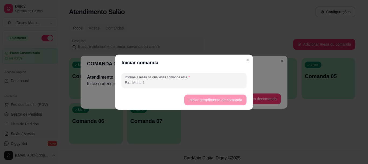
click at [182, 83] on input "Informe a mesa na qual essa comanda está." at bounding box center [184, 82] width 119 height 5
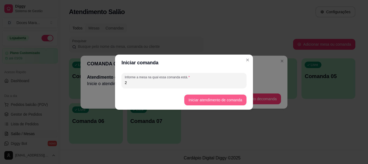
type input "2"
click at [199, 99] on button "Iniciar atendimento de comanda" at bounding box center [216, 99] width 62 height 11
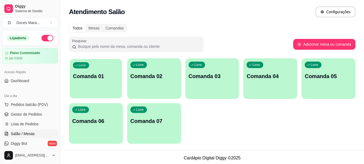
click at [100, 76] on p "Comanda 01" at bounding box center [96, 76] width 46 height 7
click at [104, 80] on div "Livre Comanda 01" at bounding box center [96, 75] width 54 height 34
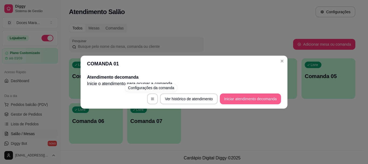
click at [238, 97] on button "Iniciar atendimento de comanda" at bounding box center [250, 98] width 61 height 11
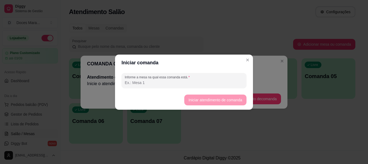
click at [158, 82] on input "Informe a mesa na qual essa comanda está." at bounding box center [184, 82] width 119 height 5
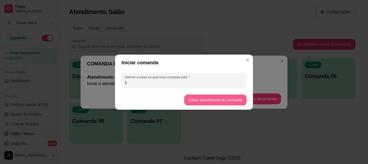
type input "1"
click at [204, 99] on button "Iniciar atendimento de comanda" at bounding box center [216, 99] width 62 height 11
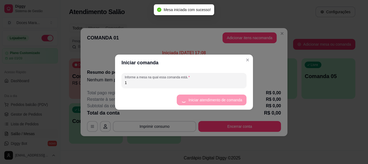
click at [241, 37] on button "Adicionar itens na comanda" at bounding box center [250, 37] width 54 height 11
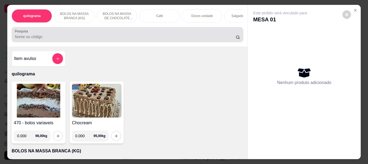
click at [241, 37] on div "Pesquisa" at bounding box center [128, 34] width 232 height 15
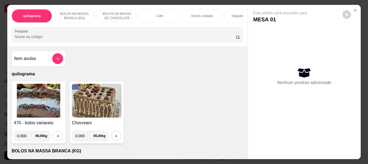
click at [196, 15] on p "Doces unidade" at bounding box center [203, 16] width 22 height 4
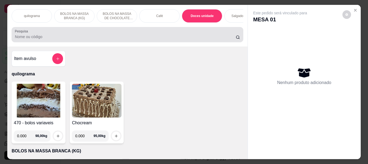
scroll to position [14, 0]
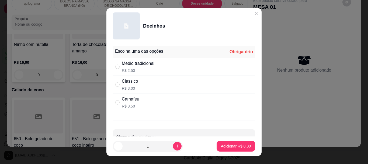
click at [124, 65] on div "Médio tradicional" at bounding box center [138, 63] width 33 height 6
radio input "true"
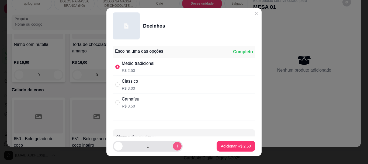
click at [173, 146] on button "increase-product-quantity" at bounding box center [177, 146] width 9 height 9
type input "3"
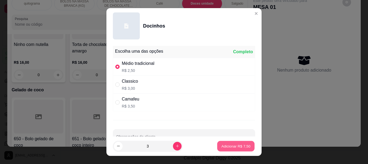
click at [226, 144] on p "Adicionar R$ 7,50" at bounding box center [235, 145] width 29 height 5
type input "3"
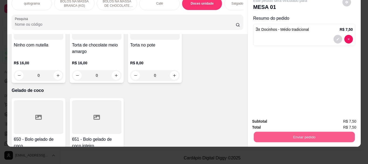
click at [304, 131] on button "Enviar pedido" at bounding box center [304, 136] width 101 height 11
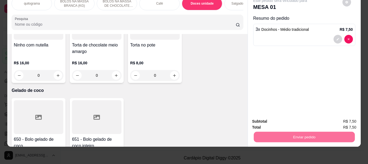
click at [293, 117] on button "Não registrar e enviar pedido" at bounding box center [287, 119] width 54 height 10
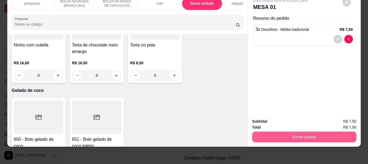
click at [288, 131] on button "Enviar pedido" at bounding box center [304, 136] width 104 height 11
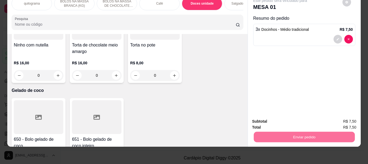
click at [283, 118] on button "Não registrar e enviar pedido" at bounding box center [287, 119] width 56 height 10
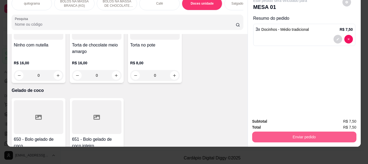
click at [299, 133] on button "Enviar pedido" at bounding box center [304, 136] width 104 height 11
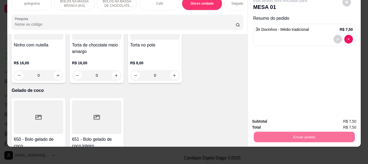
click at [277, 120] on button "Não registrar e enviar pedido" at bounding box center [287, 119] width 56 height 10
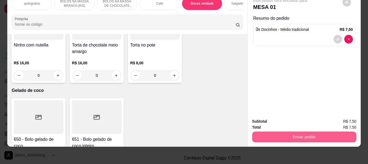
click at [303, 131] on button "Enviar pedido" at bounding box center [304, 136] width 104 height 11
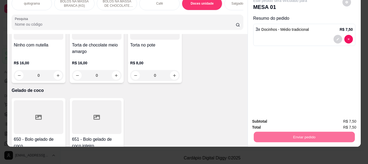
click at [296, 117] on button "Não registrar e enviar pedido" at bounding box center [287, 119] width 56 height 10
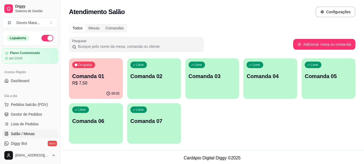
click at [225, 72] on div "Livre Comanda 03" at bounding box center [213, 75] width 54 height 34
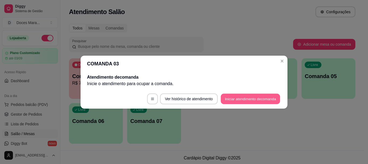
click at [239, 97] on button "Iniciar atendimento de comanda" at bounding box center [251, 98] width 60 height 11
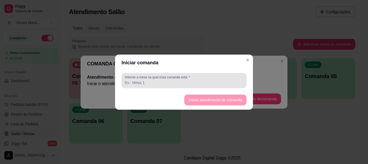
click at [164, 84] on input "Informe a mesa na qual essa comanda está." at bounding box center [184, 82] width 119 height 5
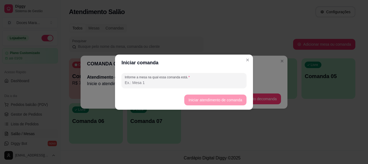
type input "2"
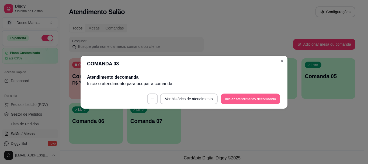
click at [239, 97] on button "Iniciar atendimento de comanda" at bounding box center [251, 98] width 60 height 11
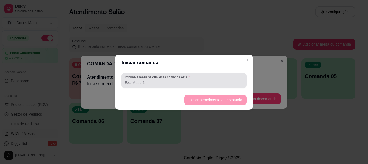
click at [186, 85] on input "Informe a mesa na qual essa comanda está." at bounding box center [184, 82] width 119 height 5
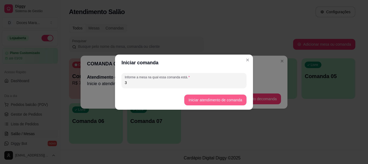
type input "3"
click at [203, 97] on button "Iniciar atendimento de comanda" at bounding box center [215, 99] width 60 height 11
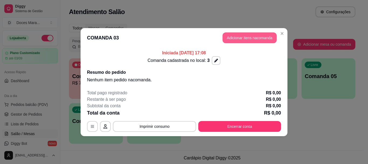
click at [243, 38] on button "Adicionar itens na comanda" at bounding box center [250, 37] width 54 height 11
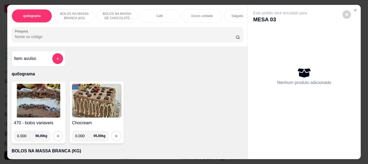
click at [160, 14] on p "Café" at bounding box center [159, 16] width 7 height 4
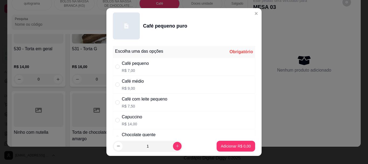
click at [129, 84] on div "Café médio" at bounding box center [133, 81] width 22 height 6
radio input "true"
click at [221, 144] on p "Adicionar R$ 9,00" at bounding box center [236, 145] width 30 height 5
type input "1"
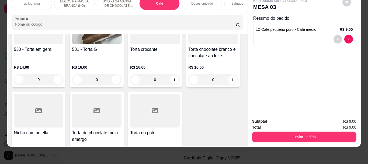
click at [230, 3] on div "Salgados variados" at bounding box center [245, 3] width 40 height 13
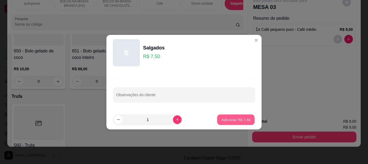
click at [224, 118] on p "Adicionar R$ 7,50" at bounding box center [235, 119] width 29 height 5
type input "1"
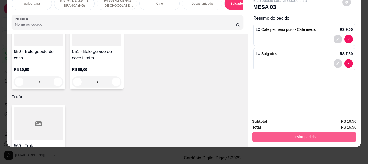
click at [283, 131] on button "Enviar pedido" at bounding box center [304, 136] width 104 height 11
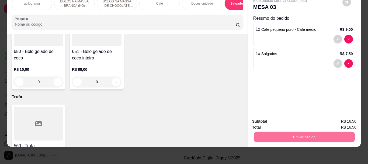
click at [298, 120] on button "Não registrar e enviar pedido" at bounding box center [287, 119] width 56 height 10
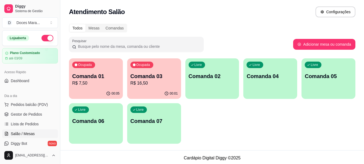
click at [105, 72] on div "Ocupada Comanda 01 R$ 7,50" at bounding box center [96, 73] width 54 height 30
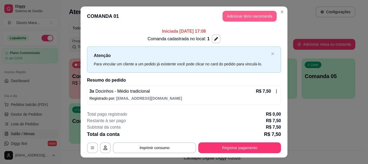
click at [241, 14] on button "Adicionar itens na comanda" at bounding box center [250, 16] width 54 height 11
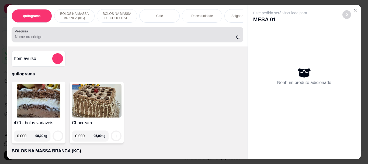
click at [72, 38] on input "Pesquisa" at bounding box center [125, 36] width 221 height 5
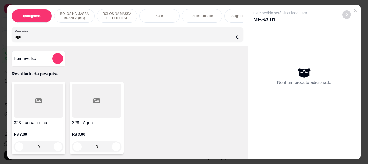
type input "agu"
click at [79, 111] on div at bounding box center [97, 101] width 50 height 34
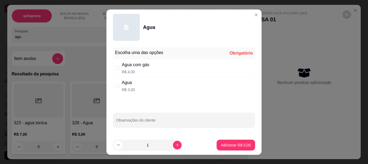
click at [128, 84] on div "Agua" at bounding box center [128, 82] width 13 height 6
radio input "true"
click at [245, 142] on button "Adicionar R$ 3,00" at bounding box center [236, 144] width 39 height 11
type input "1"
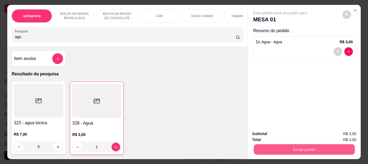
click at [287, 148] on button "Enviar pedido" at bounding box center [304, 149] width 101 height 11
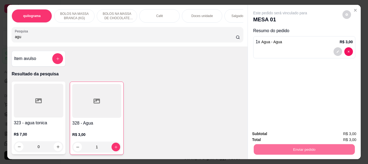
click at [303, 131] on button "Não registrar e enviar pedido" at bounding box center [287, 134] width 54 height 10
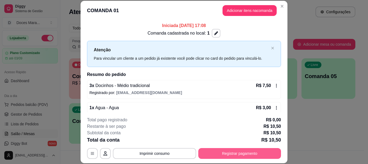
click at [228, 153] on button "Registrar pagamento" at bounding box center [240, 153] width 83 height 11
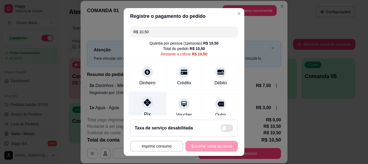
click at [145, 106] on div at bounding box center [148, 103] width 12 height 12
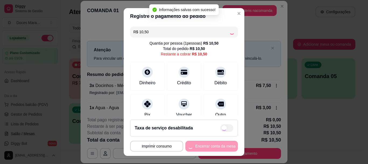
type input "R$ 0,00"
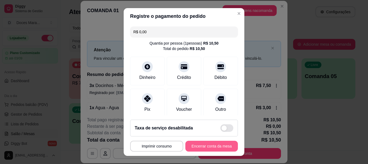
click at [221, 145] on button "Encerrar conta da mesa" at bounding box center [212, 146] width 53 height 11
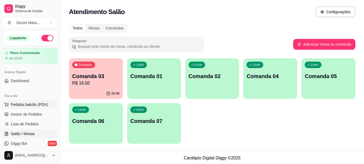
click at [30, 105] on span "Pedidos balcão (PDV)" at bounding box center [29, 104] width 37 height 5
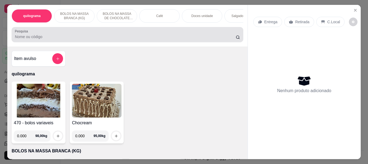
click at [56, 38] on input "Pesquisa" at bounding box center [125, 36] width 221 height 5
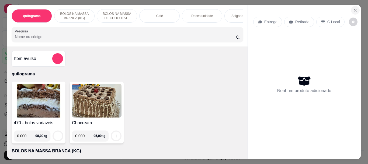
click at [354, 8] on icon "Close" at bounding box center [356, 10] width 4 height 4
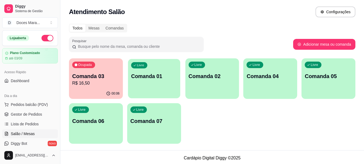
click at [158, 76] on p "Comanda 01" at bounding box center [154, 76] width 46 height 7
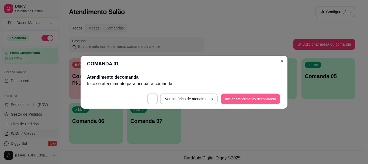
click at [238, 98] on button "Iniciar atendimento de comanda" at bounding box center [251, 98] width 60 height 11
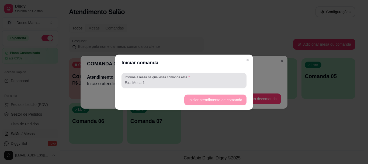
click at [154, 82] on input "Informe a mesa na qual essa comanda está." at bounding box center [184, 82] width 119 height 5
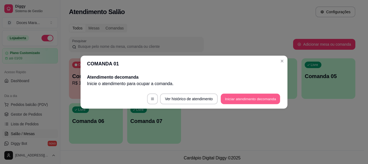
click at [237, 99] on button "Iniciar atendimento de comanda" at bounding box center [251, 98] width 60 height 11
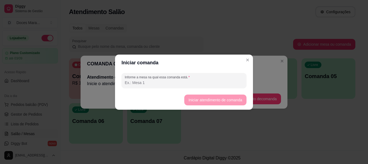
click at [168, 80] on input "Informe a mesa na qual essa comanda está." at bounding box center [184, 82] width 119 height 5
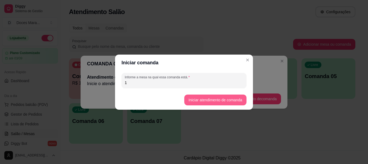
type input "1"
click at [197, 98] on button "Iniciar atendimento de comanda" at bounding box center [215, 99] width 60 height 11
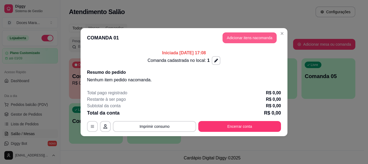
click at [251, 36] on button "Adicionar itens na comanda" at bounding box center [250, 37] width 54 height 11
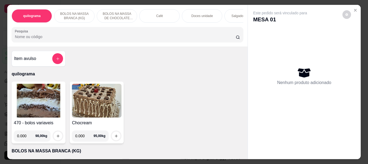
click at [45, 99] on img at bounding box center [39, 101] width 50 height 34
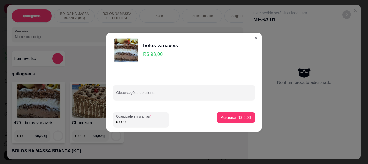
click at [134, 119] on input "0.000" at bounding box center [141, 121] width 50 height 5
type input "0.100"
click at [221, 118] on p "Adicionar R$ 9,80" at bounding box center [236, 117] width 30 height 5
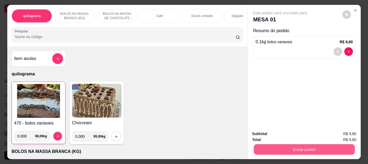
click at [276, 144] on button "Enviar pedido" at bounding box center [304, 149] width 101 height 11
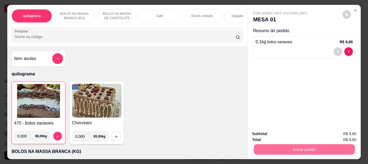
click at [290, 133] on button "Não registrar e enviar pedido" at bounding box center [287, 134] width 54 height 10
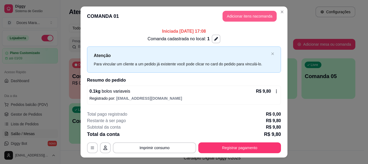
click at [249, 16] on button "Adicionar itens na comanda" at bounding box center [250, 16] width 54 height 11
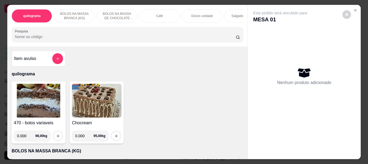
click at [41, 95] on img at bounding box center [39, 101] width 50 height 34
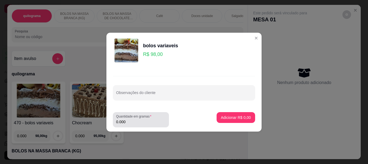
click at [132, 122] on input "0.000" at bounding box center [141, 121] width 50 height 5
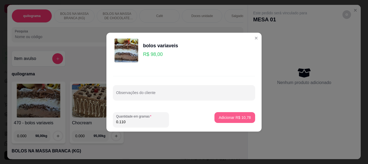
type input "0.110"
click at [224, 118] on p "Adicionar R$ 10,78" at bounding box center [235, 117] width 32 height 5
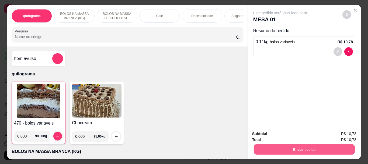
click at [290, 146] on button "Enviar pedido" at bounding box center [304, 149] width 101 height 11
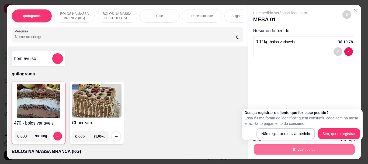
click at [162, 13] on div "Café" at bounding box center [159, 15] width 40 height 13
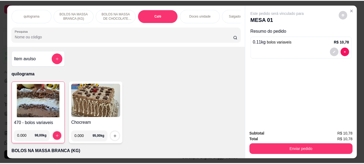
scroll to position [14, 0]
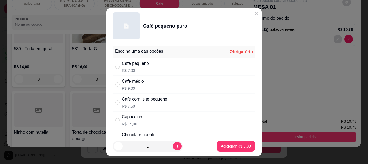
click at [124, 66] on div "Café pequeno" at bounding box center [135, 63] width 27 height 6
radio input "true"
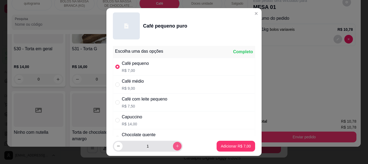
click at [176, 144] on icon "increase-product-quantity" at bounding box center [178, 146] width 4 height 4
type input "2"
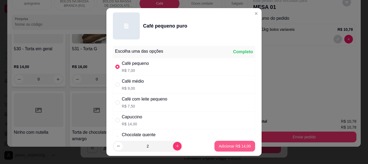
click at [221, 144] on p "Adicionar R$ 14,00" at bounding box center [235, 145] width 32 height 5
type input "2"
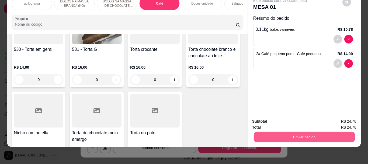
click at [298, 131] on button "Enviar pedido" at bounding box center [304, 136] width 101 height 11
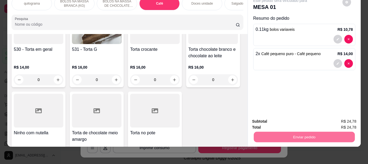
click at [297, 121] on button "Não registrar e enviar pedido" at bounding box center [287, 119] width 56 height 10
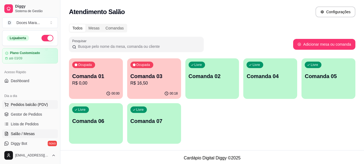
click at [30, 104] on span "Pedidos balcão (PDV)" at bounding box center [29, 104] width 37 height 5
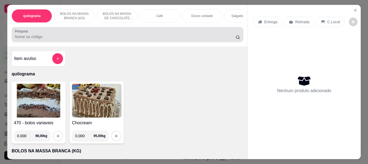
click at [106, 37] on input "Pesquisa" at bounding box center [125, 36] width 221 height 5
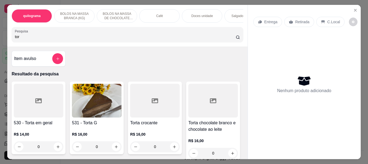
type input "tor"
click at [95, 100] on img at bounding box center [97, 101] width 50 height 34
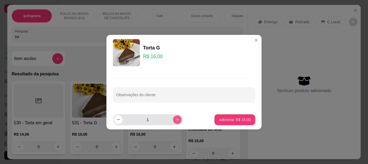
click at [176, 120] on icon "increase-product-quantity" at bounding box center [178, 119] width 4 height 4
type input "2"
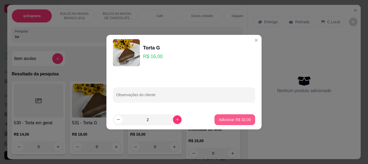
click at [216, 117] on button "Adicionar R$ 32,00" at bounding box center [235, 119] width 41 height 11
type input "2"
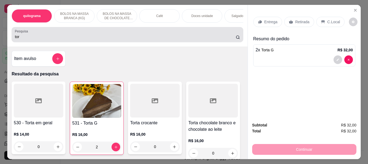
click at [87, 39] on input "tor" at bounding box center [125, 36] width 221 height 5
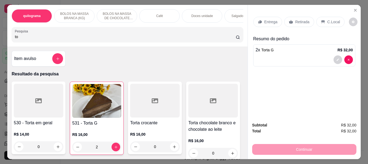
type input "t"
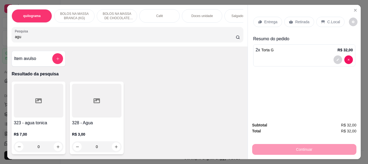
type input "agu"
click at [95, 109] on div at bounding box center [97, 101] width 50 height 34
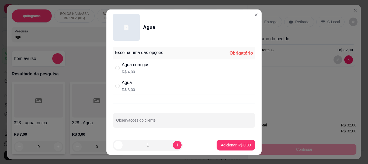
click at [118, 67] on div "" at bounding box center [118, 68] width 6 height 6
radio input "true"
click at [233, 141] on button "Adicionar R$ 4,00" at bounding box center [236, 144] width 39 height 11
type input "1"
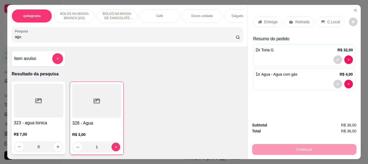
click at [302, 19] on p "Retirada" at bounding box center [303, 21] width 14 height 5
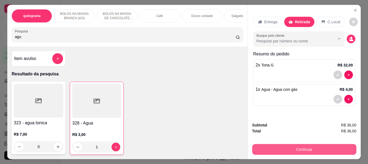
click at [295, 144] on button "Continuar" at bounding box center [304, 149] width 104 height 11
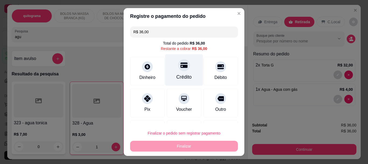
click at [176, 71] on div "Crédito" at bounding box center [184, 70] width 38 height 32
type input "R$ 0,00"
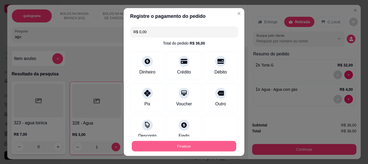
click at [193, 144] on button "Finalizar" at bounding box center [184, 146] width 105 height 11
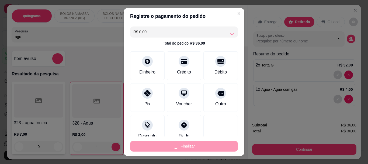
type input "0"
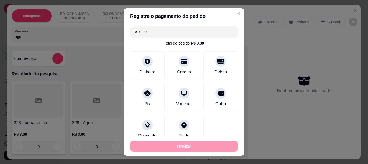
type input "-R$ 36,00"
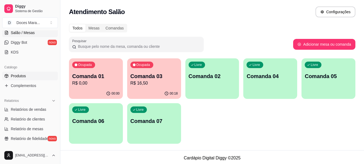
scroll to position [135, 0]
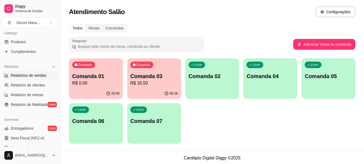
click at [39, 77] on span "Relatórios de vendas" at bounding box center [29, 75] width 36 height 5
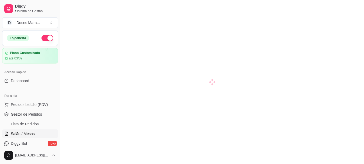
scroll to position [54, 0]
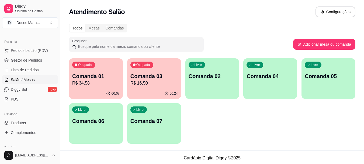
click at [156, 85] on p "R$ 16,50" at bounding box center [154, 83] width 47 height 6
click at [114, 79] on p "Comanda 01" at bounding box center [95, 76] width 47 height 8
click at [96, 88] on div "00:13" at bounding box center [96, 93] width 54 height 11
click at [99, 79] on p "Comanda 01" at bounding box center [96, 76] width 46 height 7
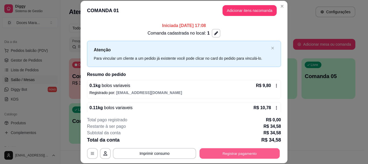
click at [239, 150] on button "Registrar pagamento" at bounding box center [240, 153] width 80 height 11
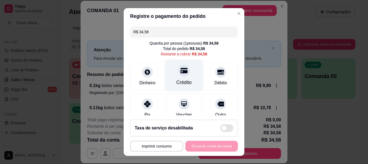
click at [178, 74] on div at bounding box center [184, 71] width 12 height 12
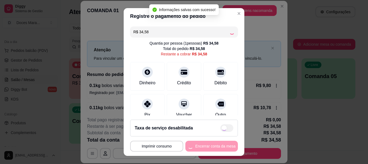
type input "R$ 0,00"
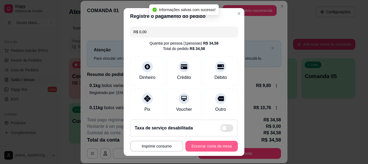
click at [210, 144] on button "Encerrar conta da mesa" at bounding box center [212, 146] width 53 height 11
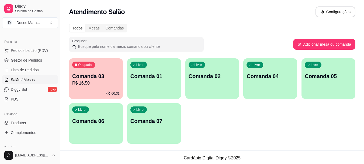
click at [106, 85] on p "R$ 16,50" at bounding box center [95, 83] width 47 height 6
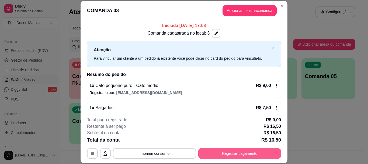
click at [236, 151] on button "Registrar pagamento" at bounding box center [240, 153] width 83 height 11
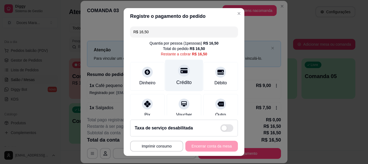
click at [173, 74] on div "Crédito" at bounding box center [184, 76] width 38 height 32
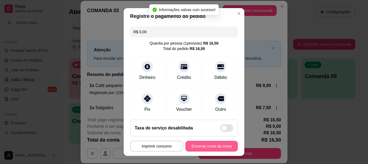
type input "R$ 0,00"
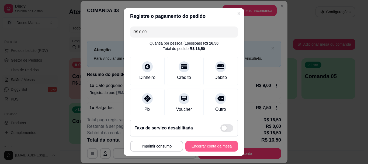
click at [216, 144] on button "Encerrar conta da mesa" at bounding box center [212, 146] width 53 height 11
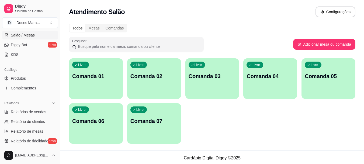
scroll to position [108, 0]
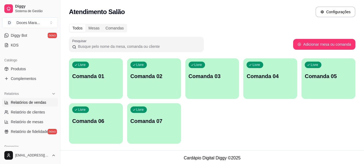
click at [25, 101] on span "Relatórios de vendas" at bounding box center [29, 102] width 36 height 5
select select "ALL"
select select "0"
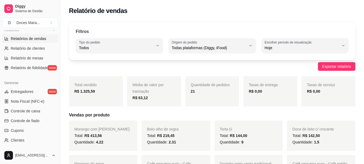
scroll to position [189, 0]
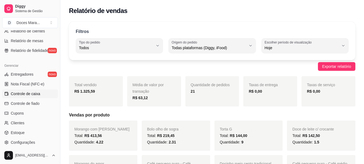
click at [31, 95] on span "Controle de caixa" at bounding box center [25, 93] width 29 height 5
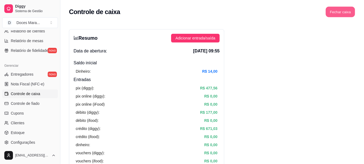
click at [345, 11] on button "Fechar caixa" at bounding box center [340, 12] width 29 height 11
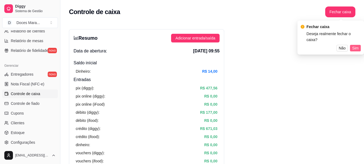
click at [356, 45] on span "Sim" at bounding box center [356, 48] width 6 height 6
